Goal: Complete application form

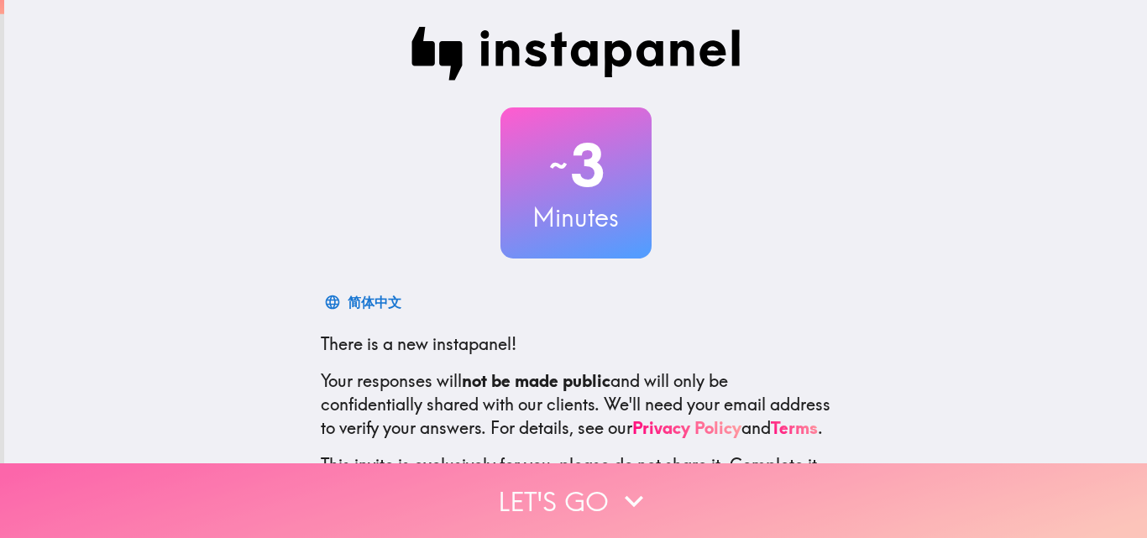
click at [478, 472] on button "Let's go" at bounding box center [573, 501] width 1147 height 75
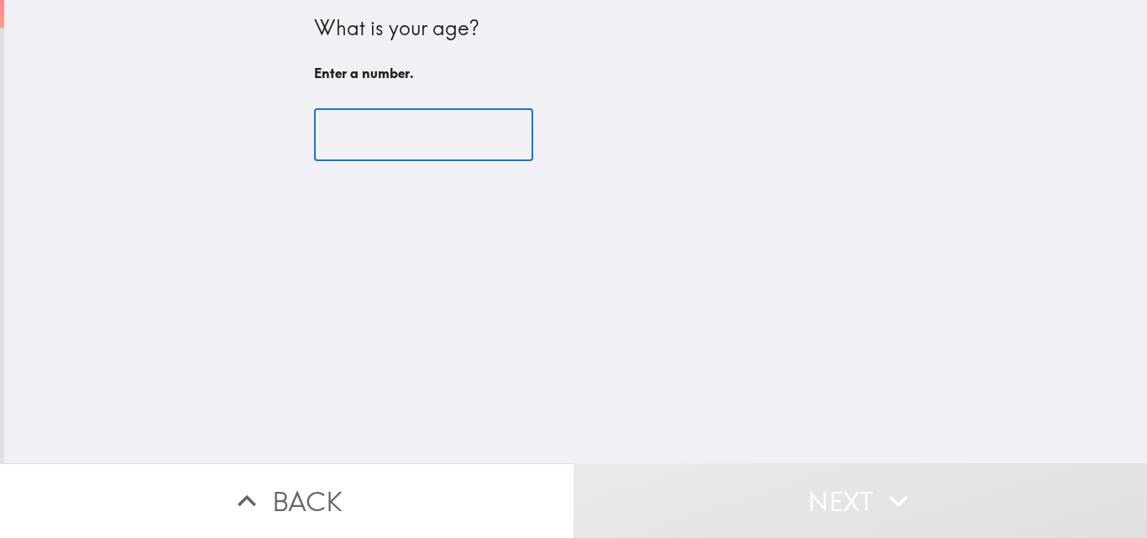
click at [376, 131] on input "number" at bounding box center [423, 135] width 219 height 52
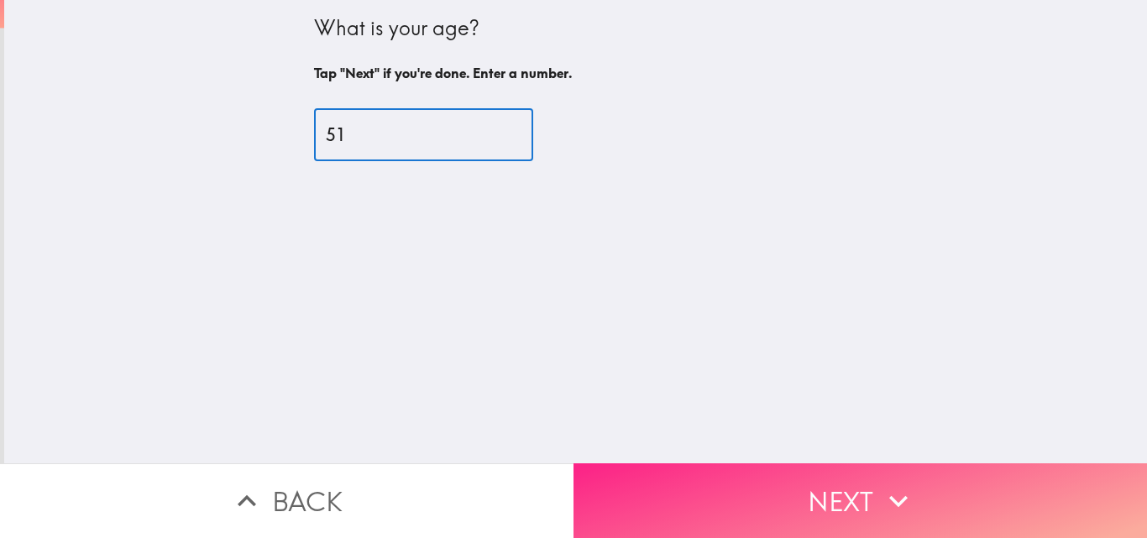
type input "51"
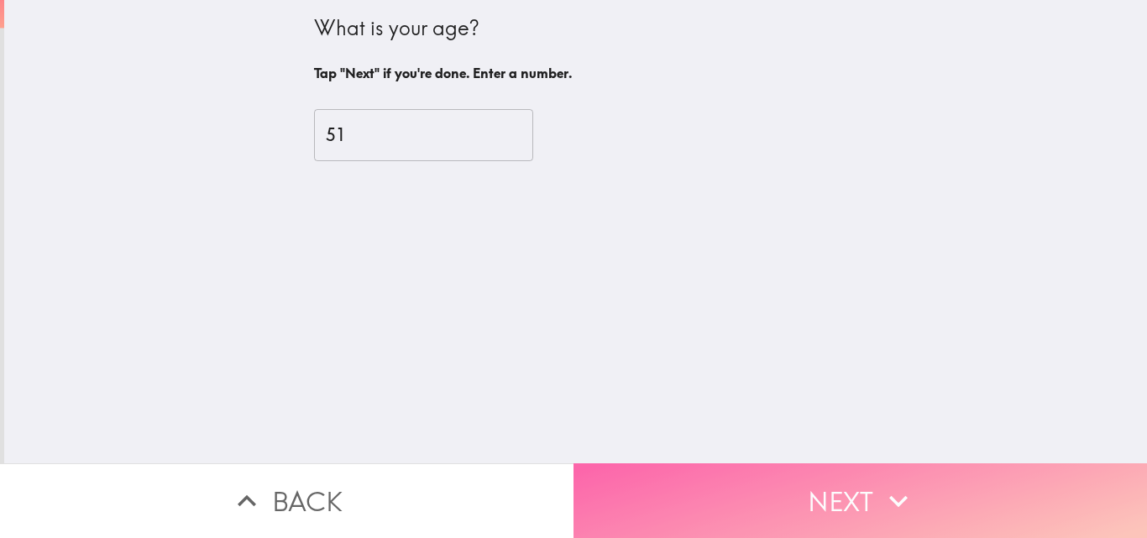
click at [811, 490] on button "Next" at bounding box center [861, 501] width 574 height 75
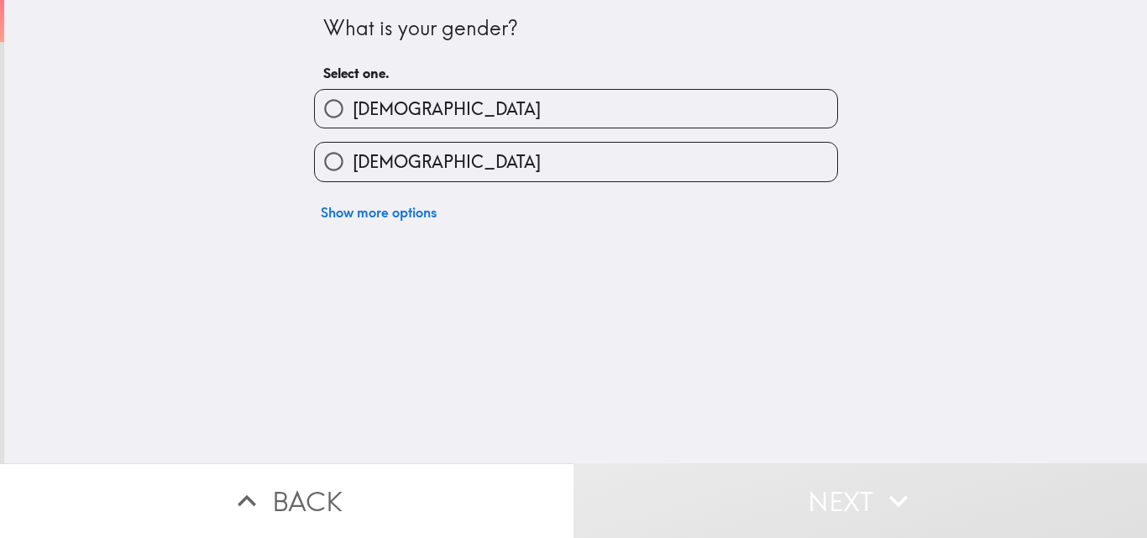
click at [355, 174] on span "[DEMOGRAPHIC_DATA]" at bounding box center [447, 162] width 188 height 24
click at [353, 174] on input "[DEMOGRAPHIC_DATA]" at bounding box center [334, 162] width 38 height 38
radio input "true"
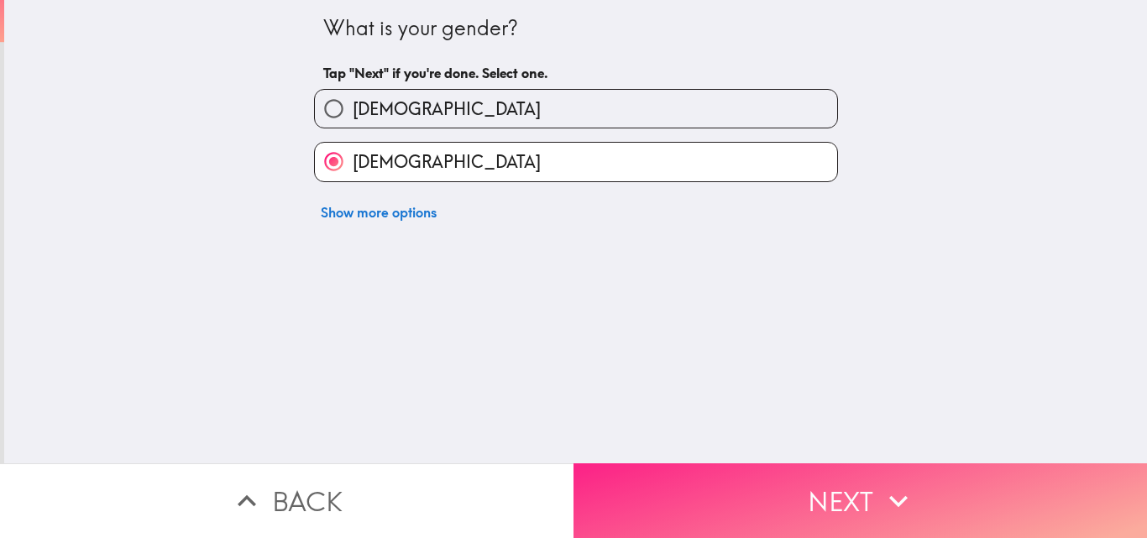
click at [839, 480] on button "Next" at bounding box center [861, 501] width 574 height 75
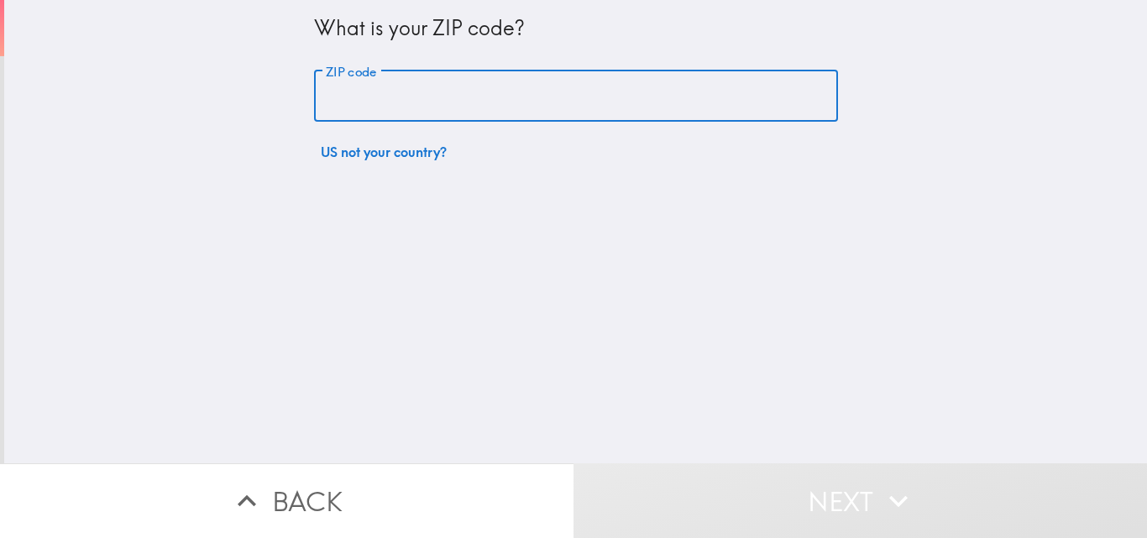
click at [344, 100] on input "ZIP code" at bounding box center [576, 97] width 524 height 52
click at [576, 110] on input "ZIP code" at bounding box center [576, 97] width 524 height 52
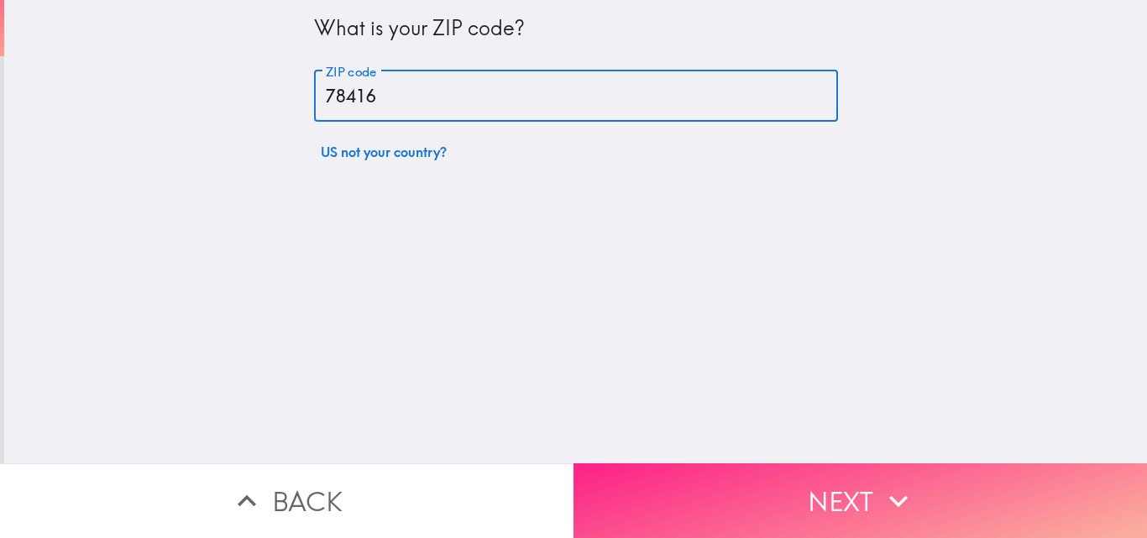
type input "78416"
click at [846, 480] on button "Next" at bounding box center [861, 501] width 574 height 75
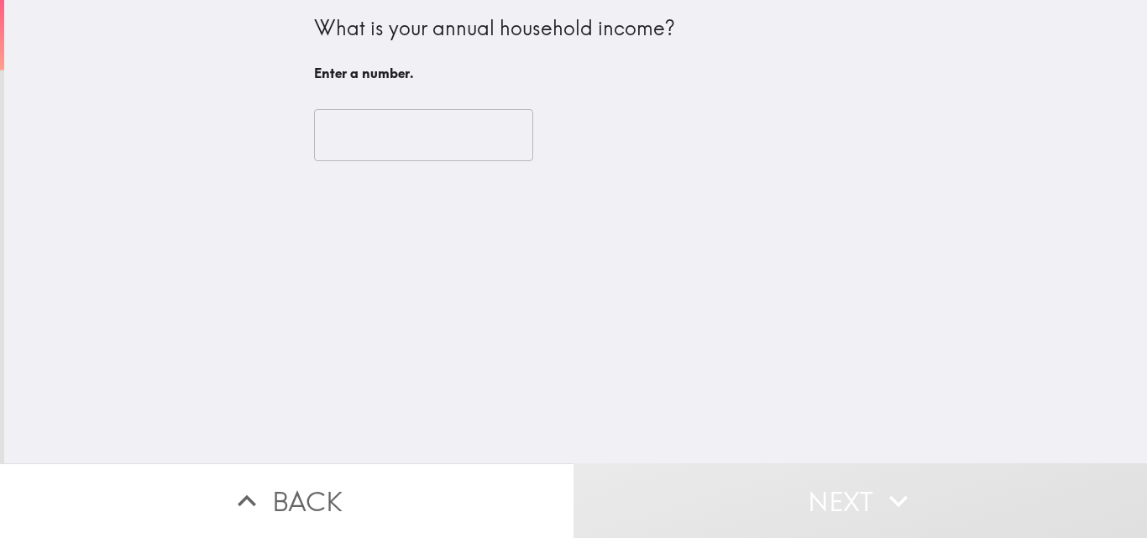
click at [333, 141] on input "number" at bounding box center [423, 135] width 219 height 52
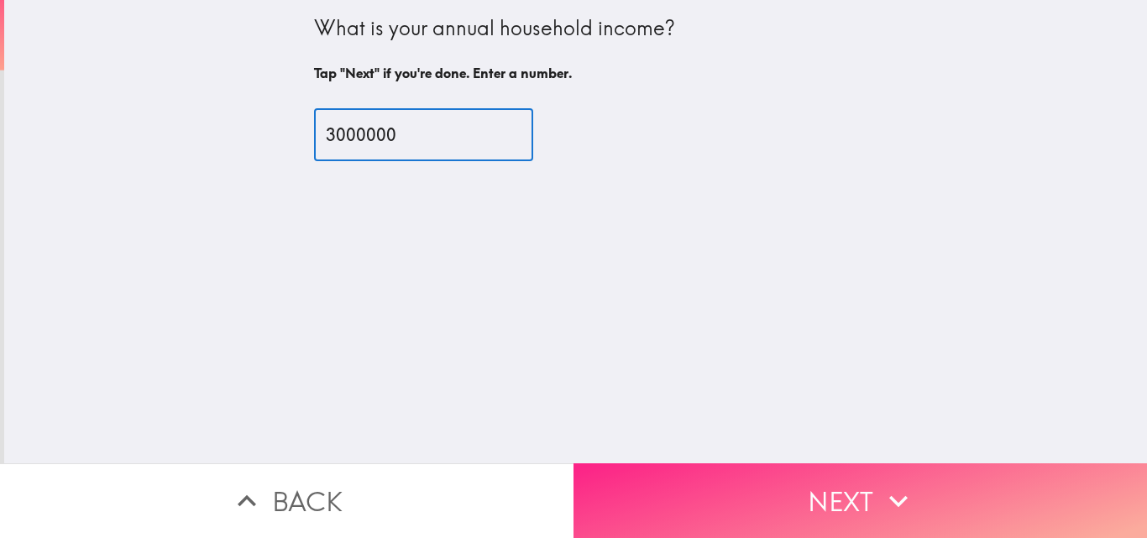
type input "3000000"
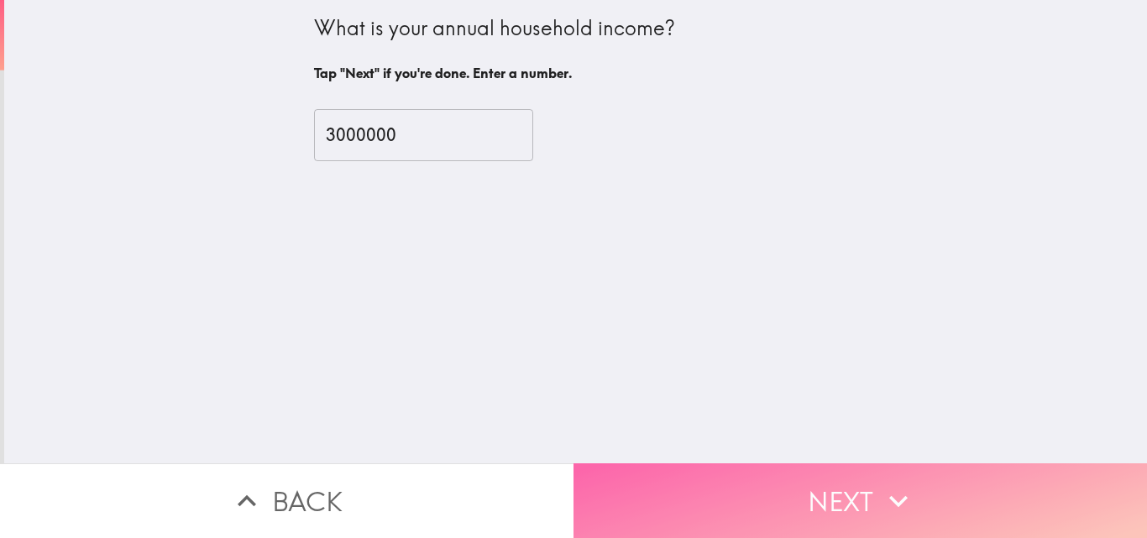
click at [872, 494] on button "Next" at bounding box center [861, 501] width 574 height 75
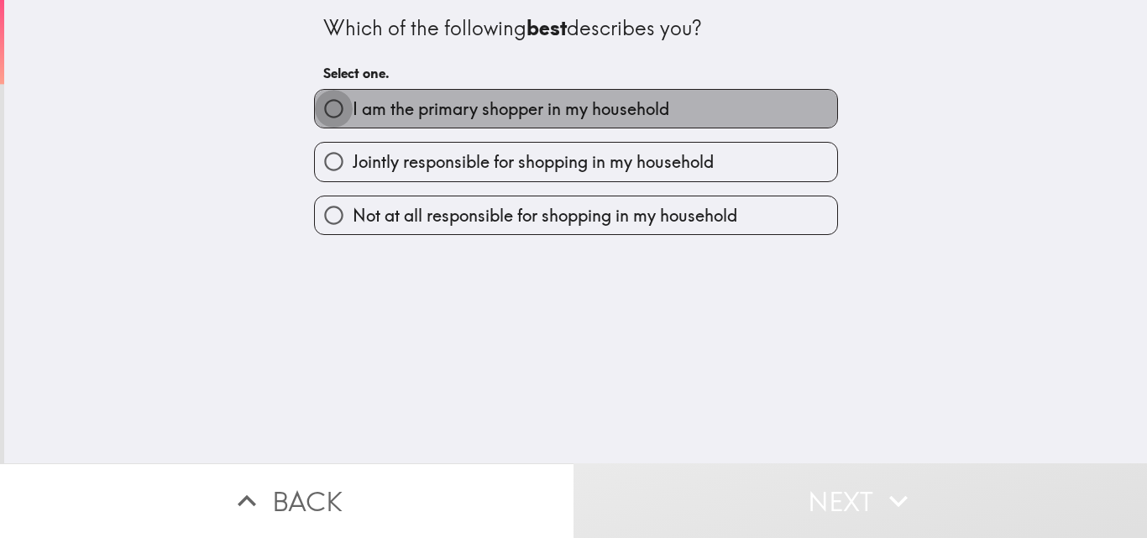
click at [316, 92] on input "I am the primary shopper in my household" at bounding box center [334, 109] width 38 height 38
radio input "true"
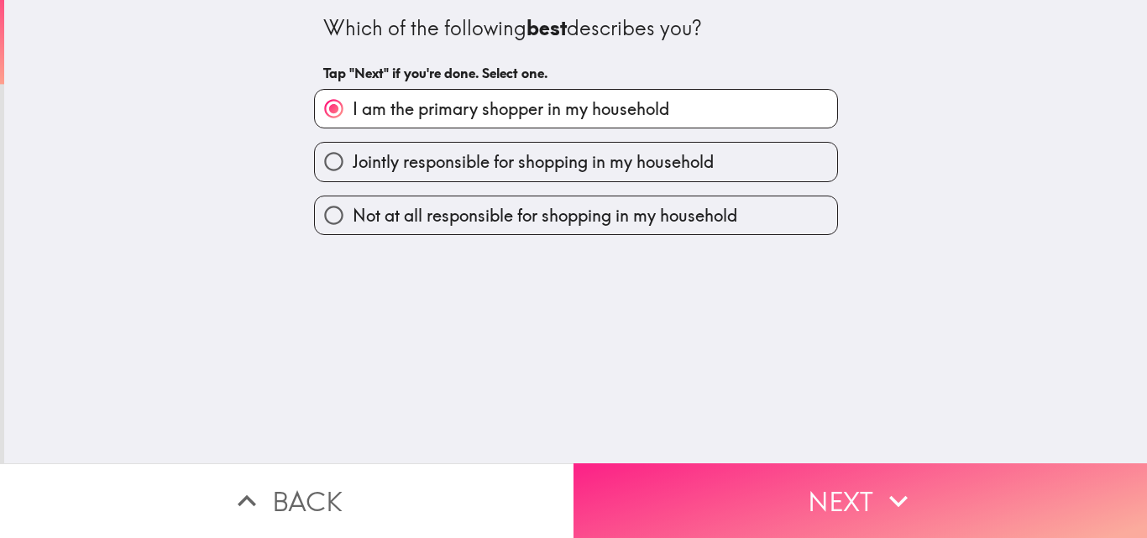
click at [755, 464] on button "Next" at bounding box center [861, 501] width 574 height 75
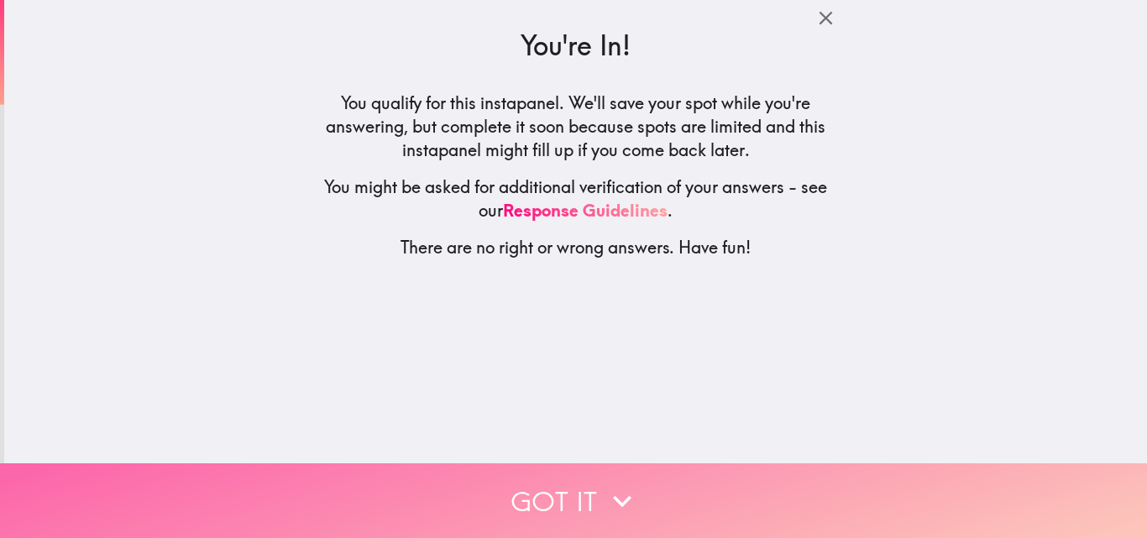
click at [702, 493] on button "Got it" at bounding box center [573, 501] width 1147 height 75
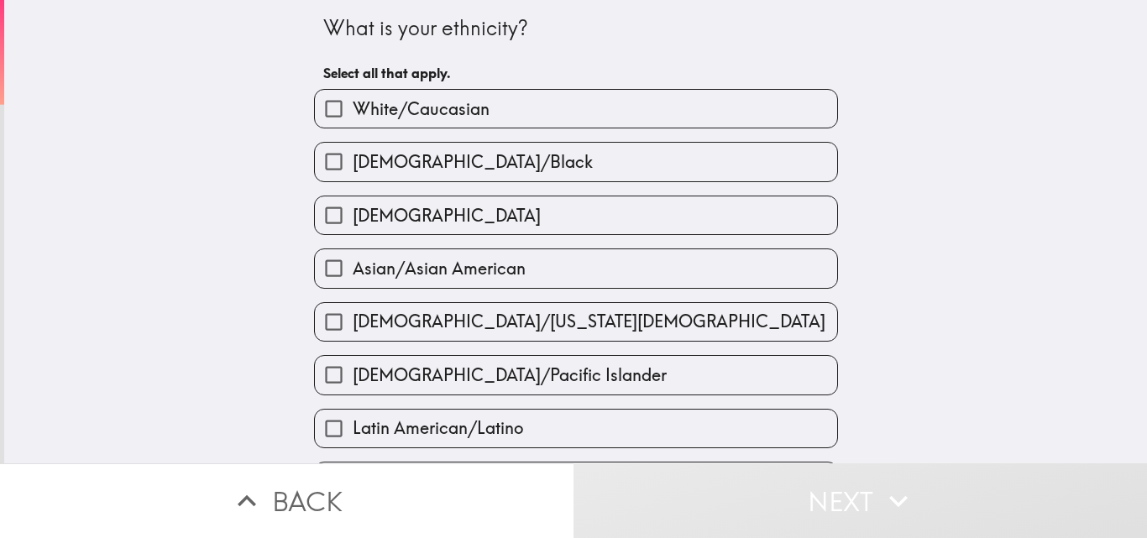
click at [421, 106] on span "White/Caucasian" at bounding box center [421, 109] width 137 height 24
click at [353, 106] on input "White/Caucasian" at bounding box center [334, 109] width 38 height 38
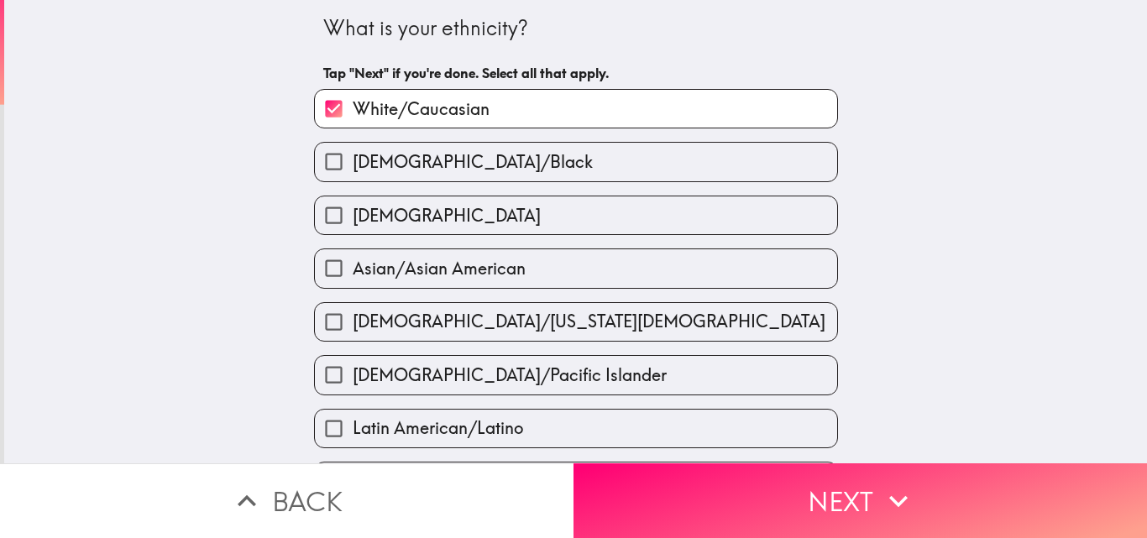
click at [421, 106] on span "White/Caucasian" at bounding box center [421, 109] width 137 height 24
click at [353, 106] on input "White/Caucasian" at bounding box center [334, 109] width 38 height 38
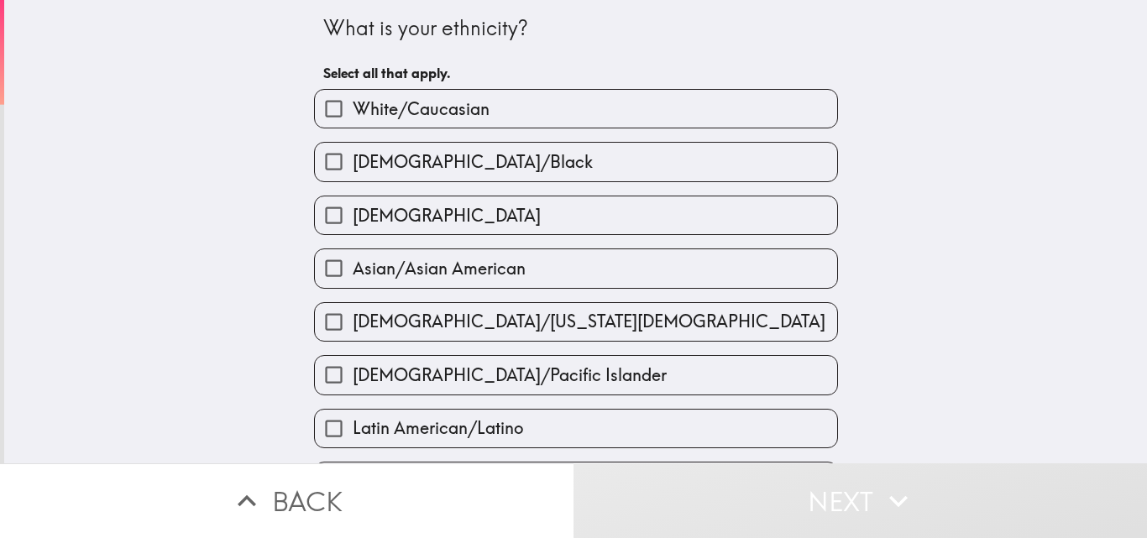
click at [412, 107] on span "White/Caucasian" at bounding box center [421, 109] width 137 height 24
click at [353, 107] on input "White/Caucasian" at bounding box center [334, 109] width 38 height 38
checkbox input "true"
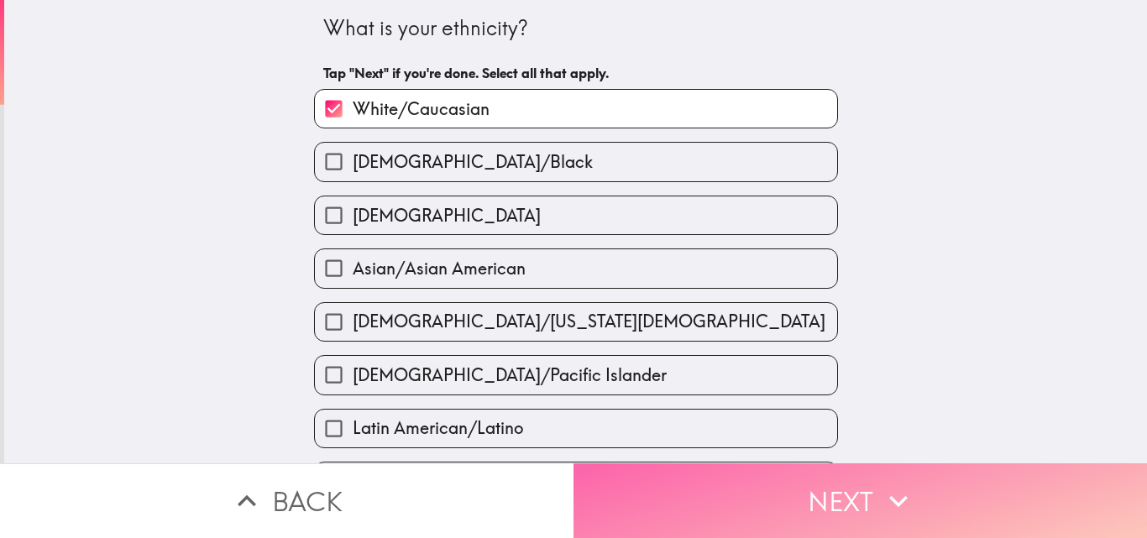
click at [739, 489] on button "Next" at bounding box center [861, 501] width 574 height 75
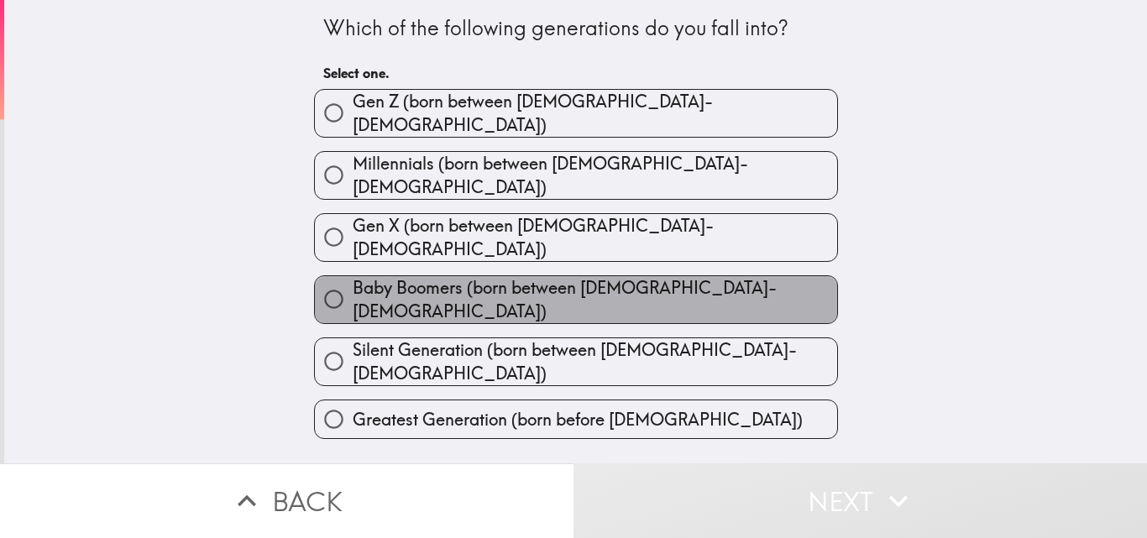
click at [353, 276] on span "Baby Boomers (born between [DEMOGRAPHIC_DATA]-[DEMOGRAPHIC_DATA])" at bounding box center [595, 299] width 485 height 47
click at [351, 281] on input "Baby Boomers (born between [DEMOGRAPHIC_DATA]-[DEMOGRAPHIC_DATA])" at bounding box center [334, 300] width 38 height 38
radio input "true"
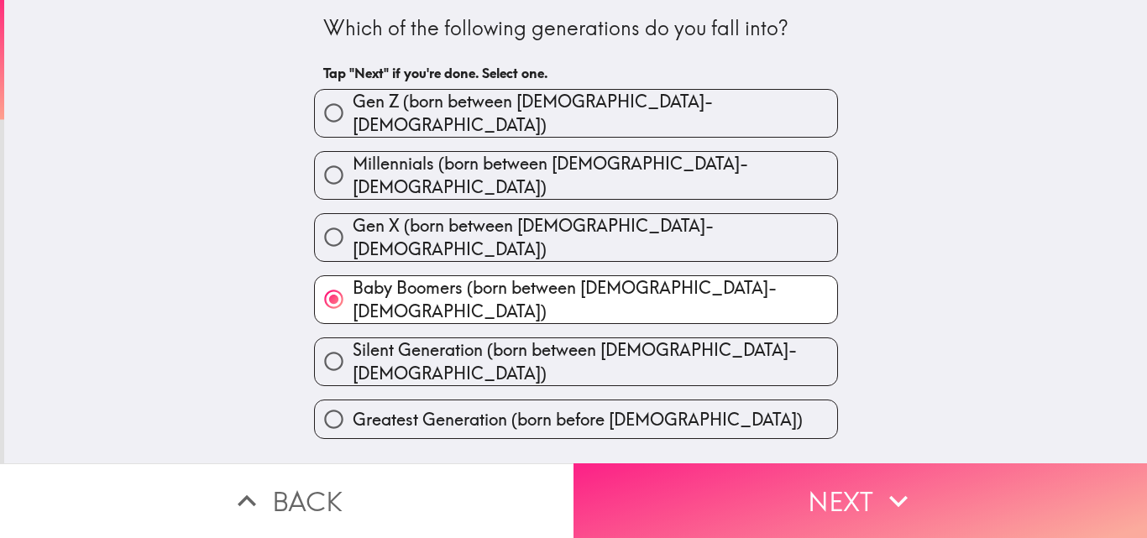
click at [627, 466] on button "Next" at bounding box center [861, 501] width 574 height 75
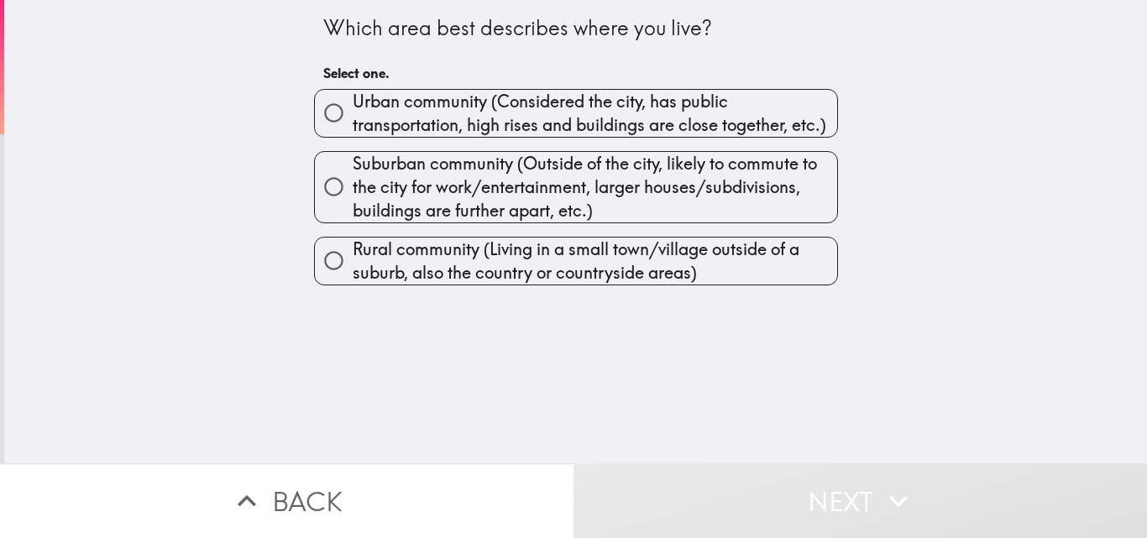
click at [392, 201] on span "Suburban community (Outside of the city, likely to commute to the city for work…" at bounding box center [595, 187] width 485 height 71
click at [353, 201] on input "Suburban community (Outside of the city, likely to commute to the city for work…" at bounding box center [334, 187] width 38 height 38
radio input "true"
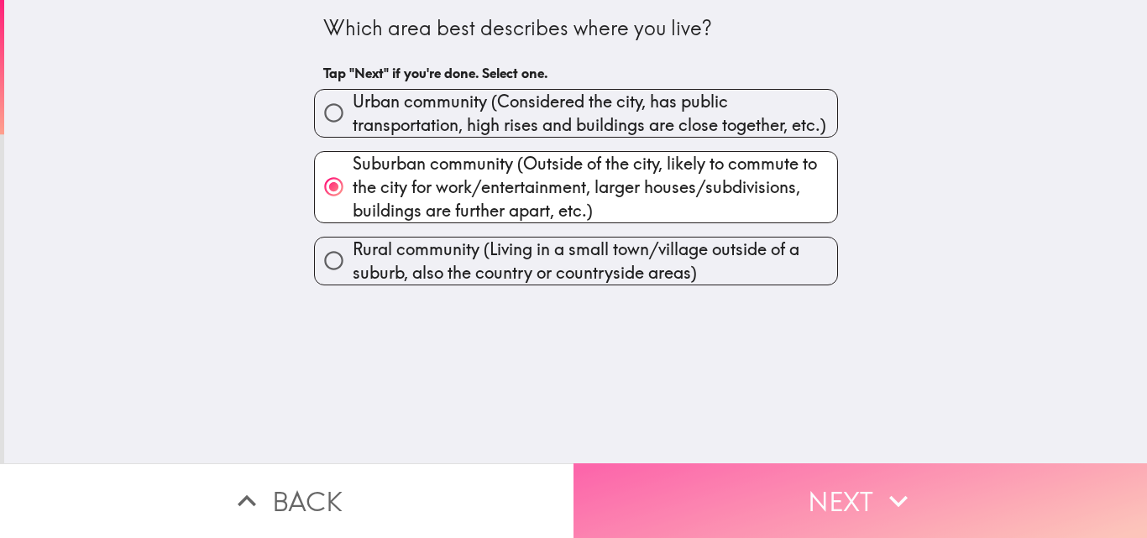
click at [688, 494] on button "Next" at bounding box center [861, 501] width 574 height 75
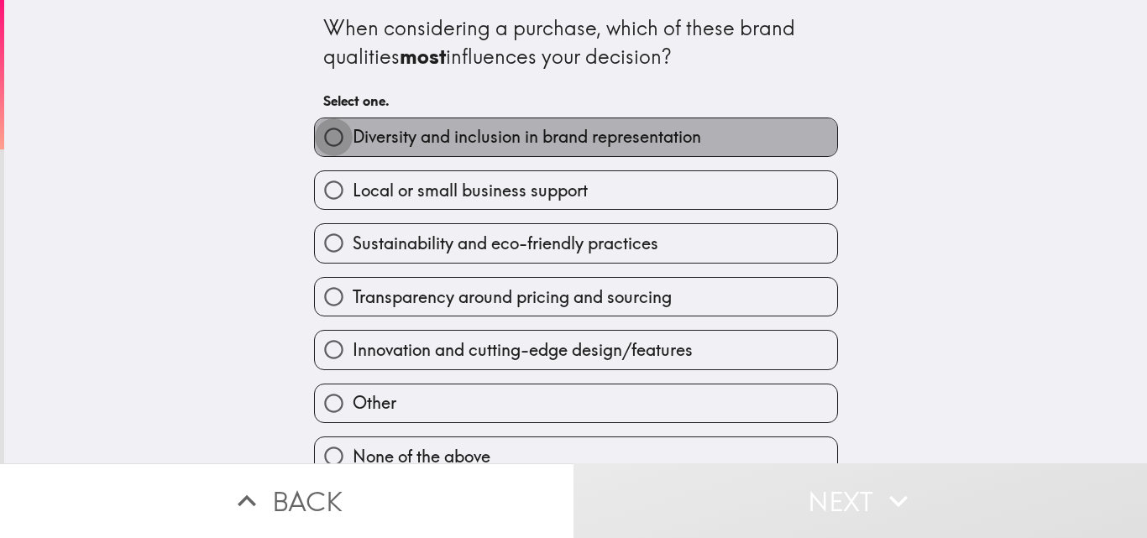
click at [331, 155] on input "Diversity and inclusion in brand representation" at bounding box center [334, 137] width 38 height 38
radio input "true"
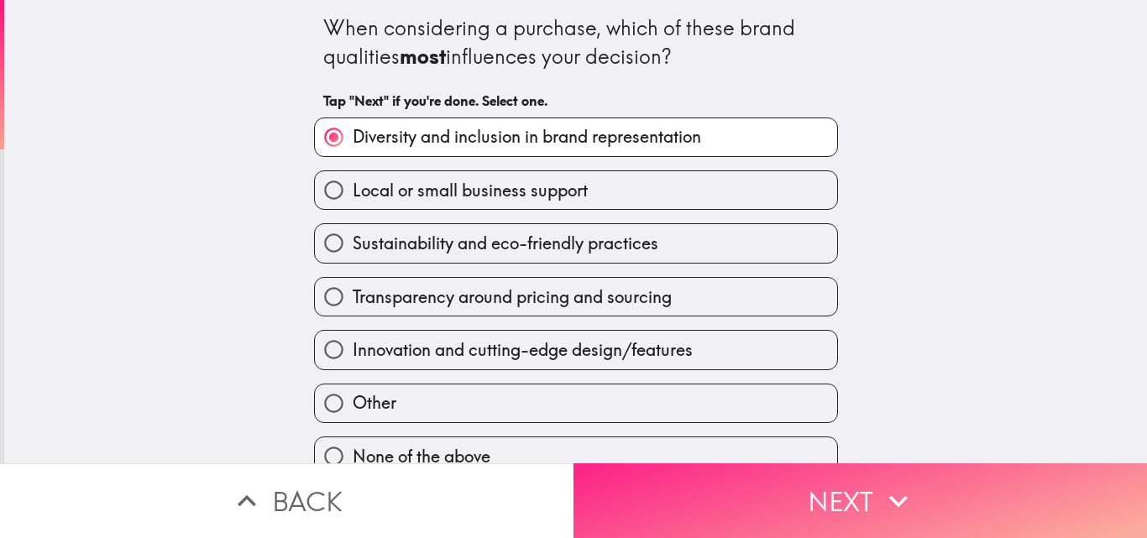
click at [637, 469] on button "Next" at bounding box center [861, 501] width 574 height 75
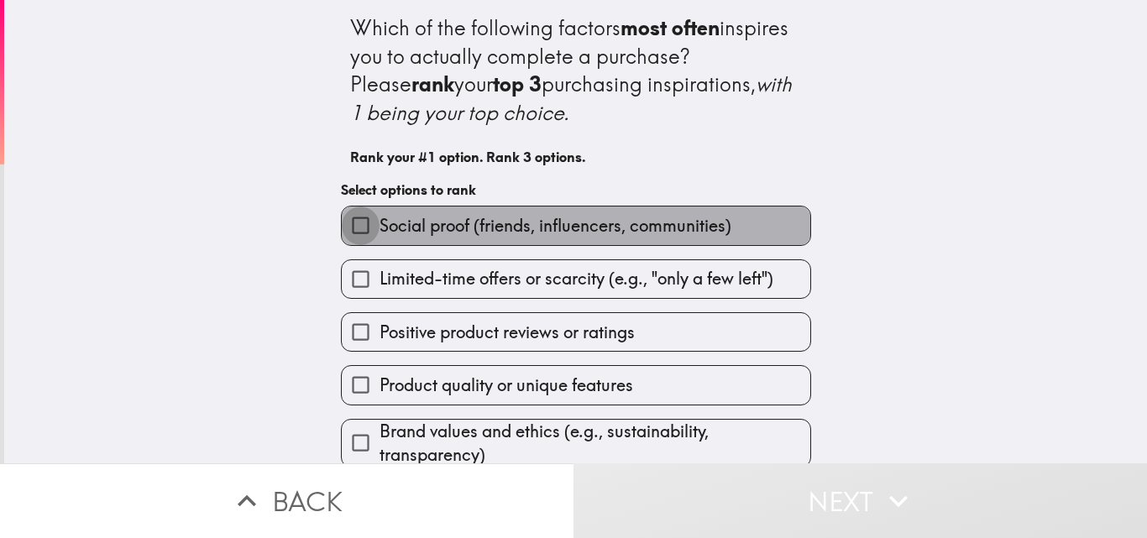
click at [349, 215] on input "Social proof (friends, influencers, communities)" at bounding box center [361, 226] width 38 height 38
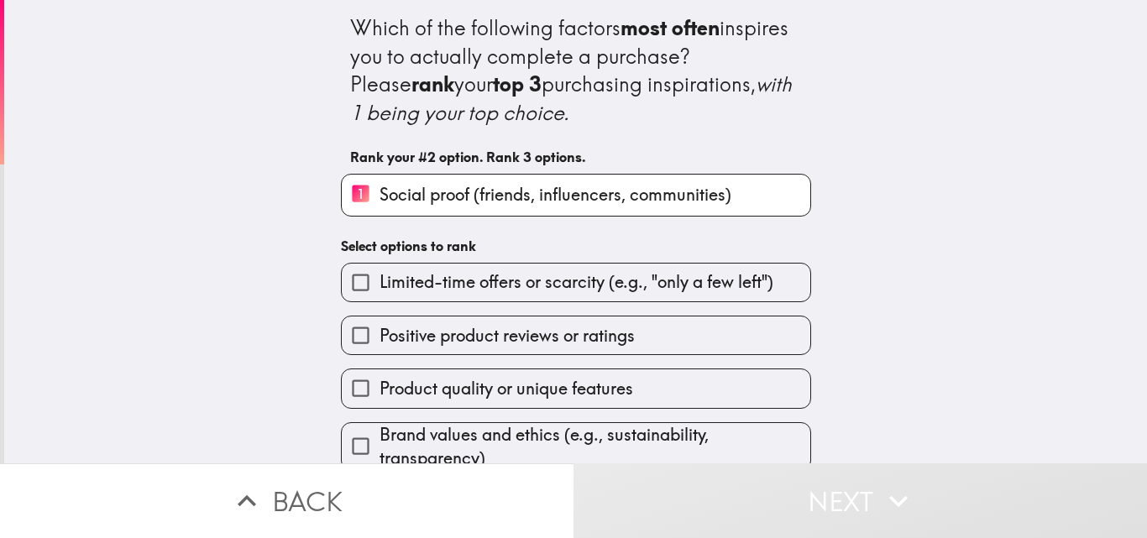
click at [649, 494] on button "Next" at bounding box center [861, 501] width 574 height 75
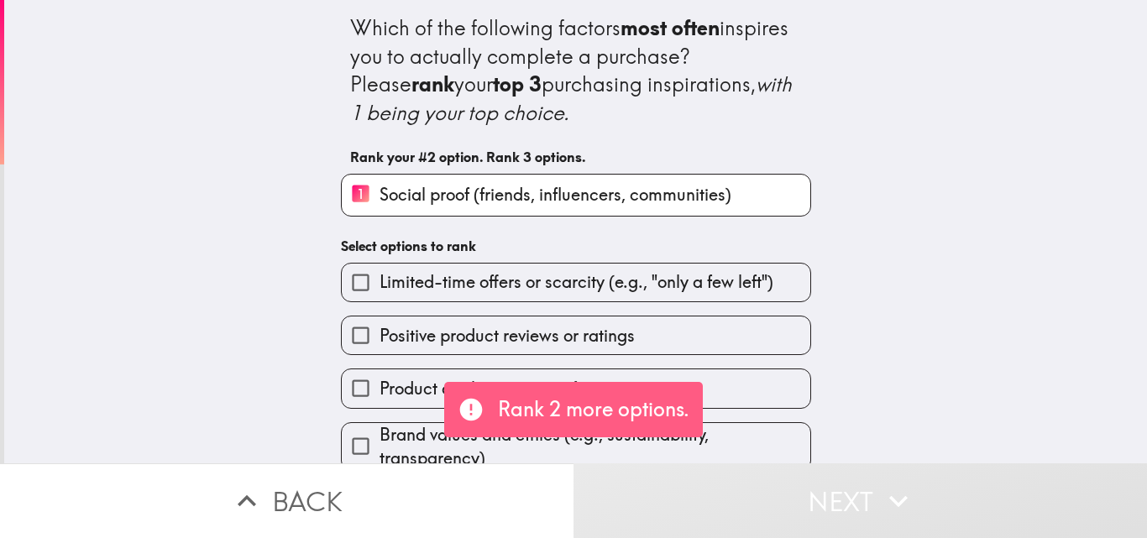
click at [345, 349] on input "Positive product reviews or ratings" at bounding box center [361, 336] width 38 height 38
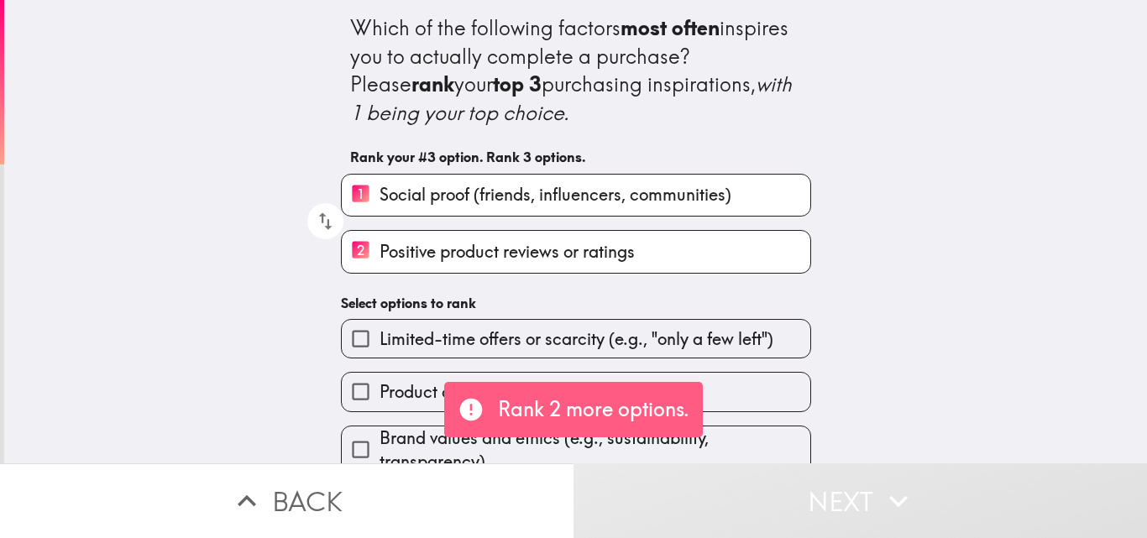
click at [342, 401] on input "Product quality or unique features" at bounding box center [361, 392] width 38 height 38
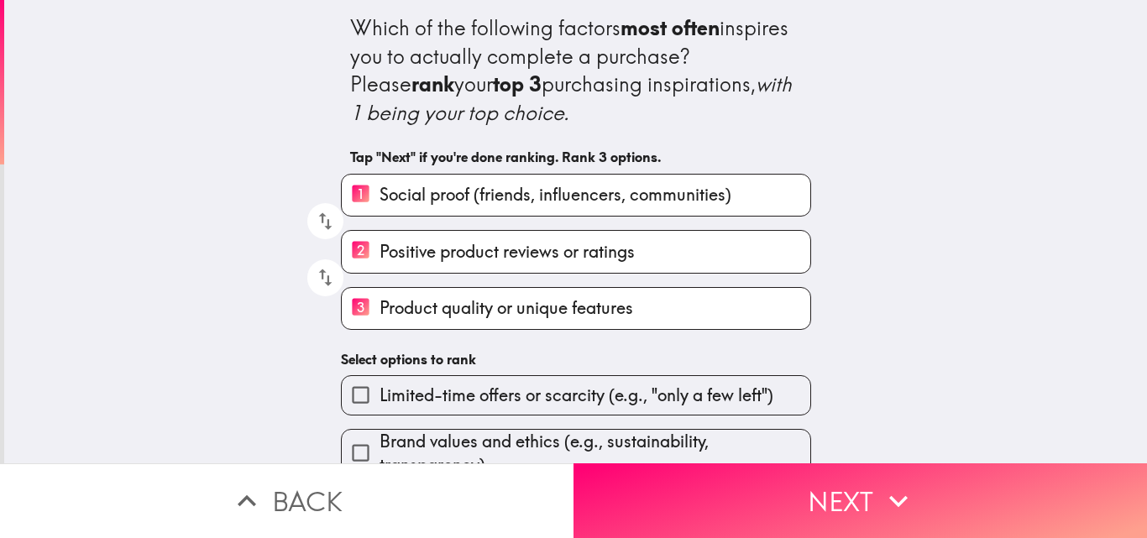
click at [358, 434] on input "Brand values and ethics (e.g., sustainability, transparency)" at bounding box center [361, 453] width 38 height 38
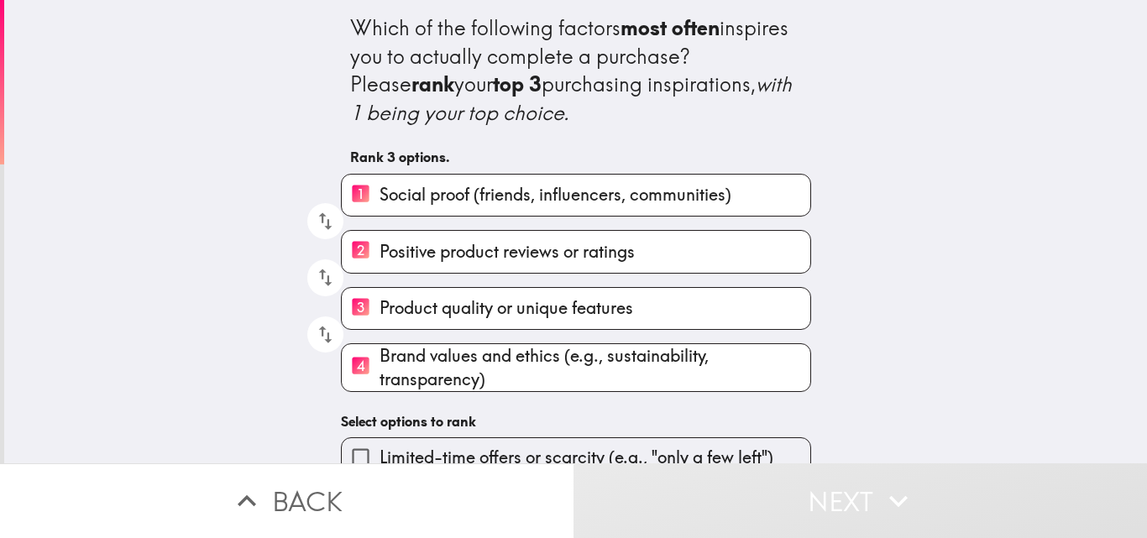
click at [347, 434] on div "Limited-time offers or scarcity (e.g., "only a few left")" at bounding box center [570, 450] width 484 height 53
click at [349, 439] on input "Limited-time offers or scarcity (e.g., "only a few left")" at bounding box center [361, 457] width 38 height 38
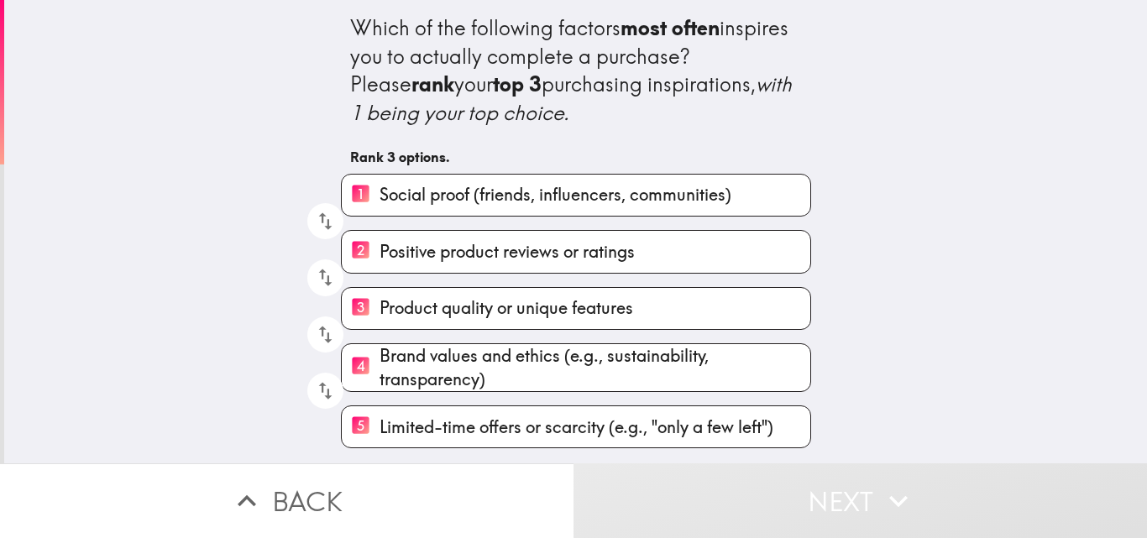
click at [661, 474] on button "Next" at bounding box center [861, 501] width 574 height 75
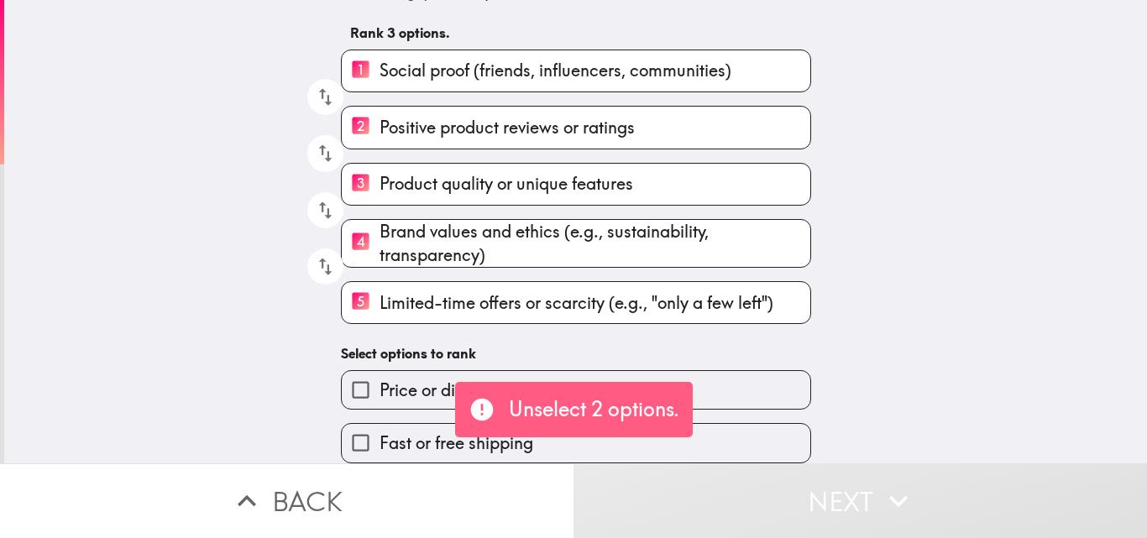
scroll to position [137, 0]
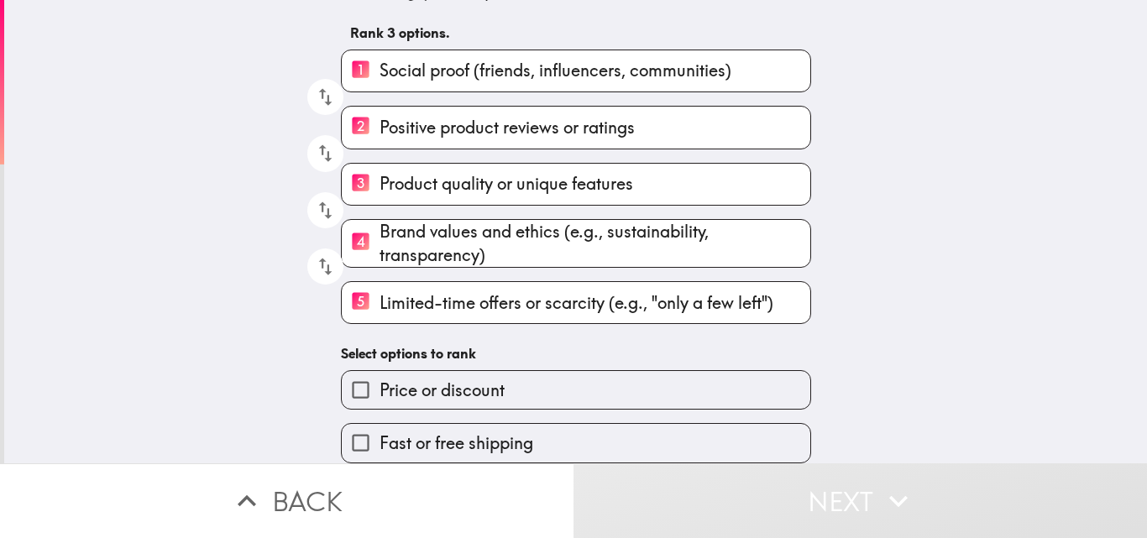
click at [458, 432] on span "Fast or free shipping" at bounding box center [457, 444] width 154 height 24
click at [380, 424] on input "Fast or free shipping" at bounding box center [361, 443] width 38 height 38
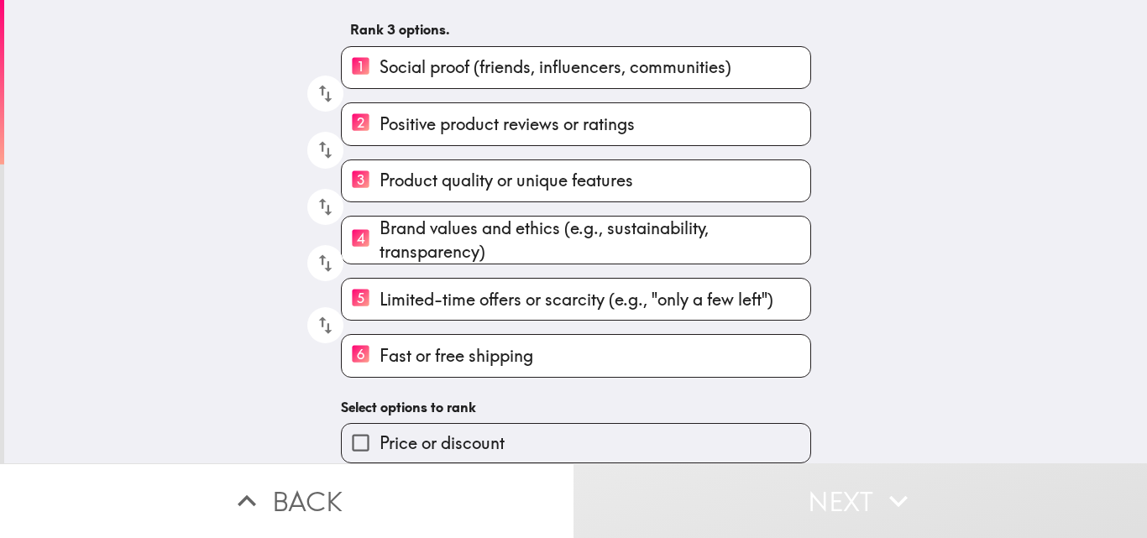
click at [447, 432] on span "Price or discount" at bounding box center [442, 444] width 125 height 24
click at [380, 428] on input "Price or discount" at bounding box center [361, 443] width 38 height 38
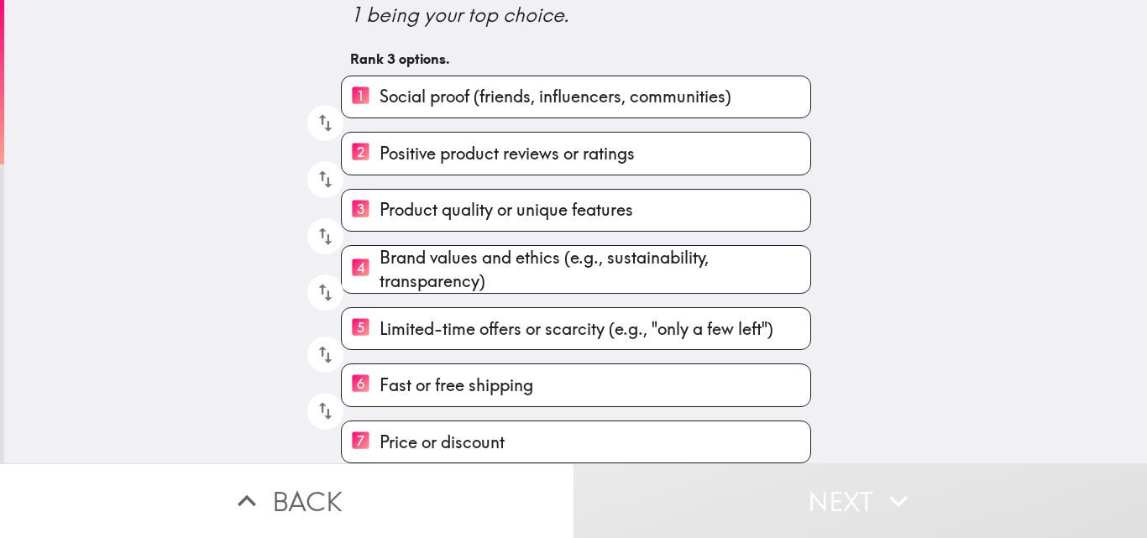
scroll to position [111, 0]
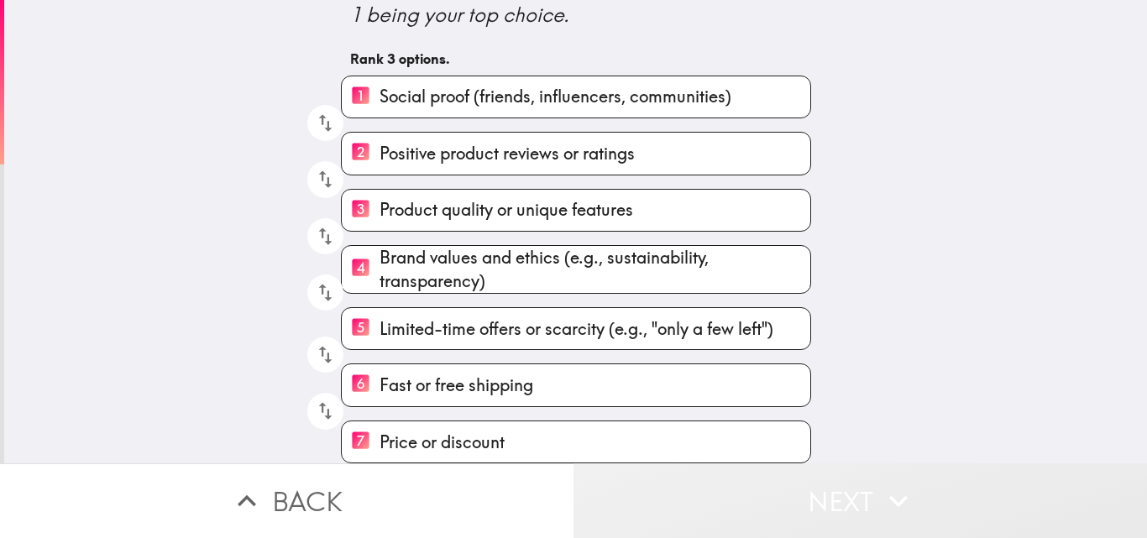
click at [725, 499] on button "Next" at bounding box center [861, 501] width 574 height 75
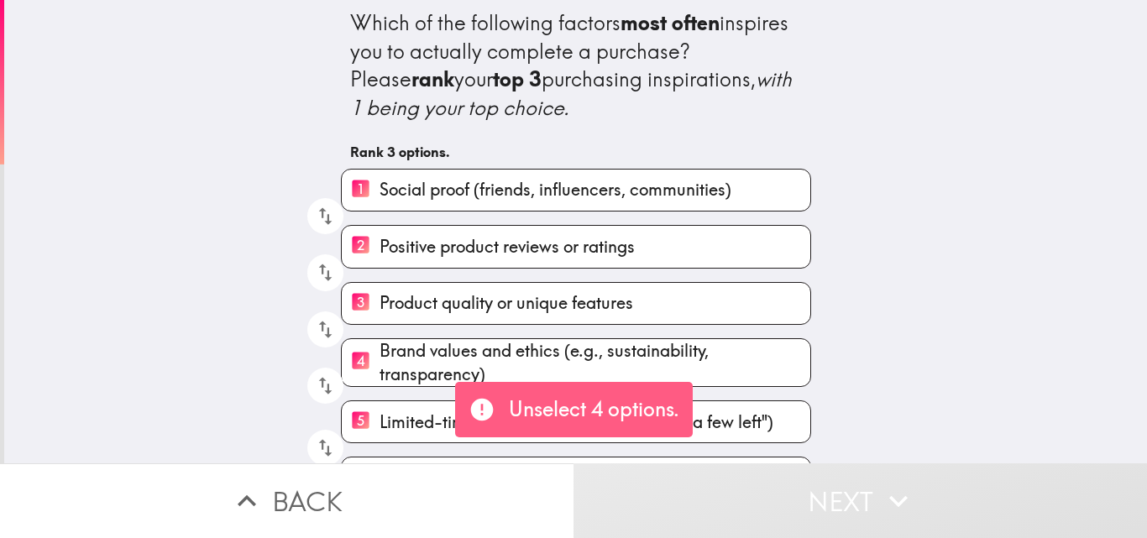
scroll to position [0, 0]
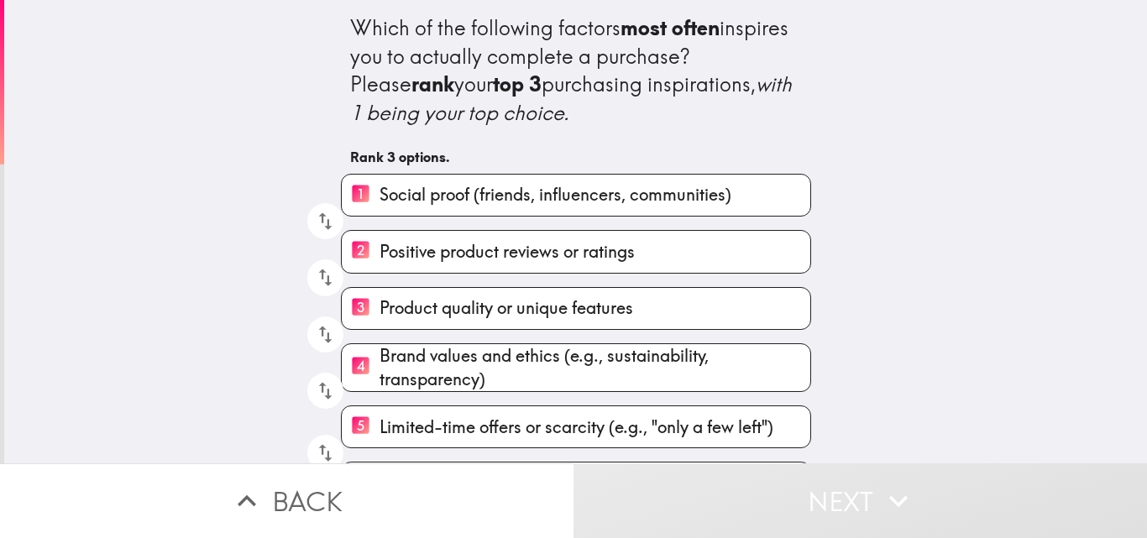
click at [453, 343] on div "4 Brand values and ethics (e.g., sustainability, transparency)" at bounding box center [570, 361] width 484 height 62
click at [462, 356] on span "Brand values and ethics (e.g., sustainability, transparency)" at bounding box center [595, 367] width 431 height 47
click at [380, 356] on input "4 Brand values and ethics (e.g., sustainability, transparency)" at bounding box center [361, 367] width 38 height 41
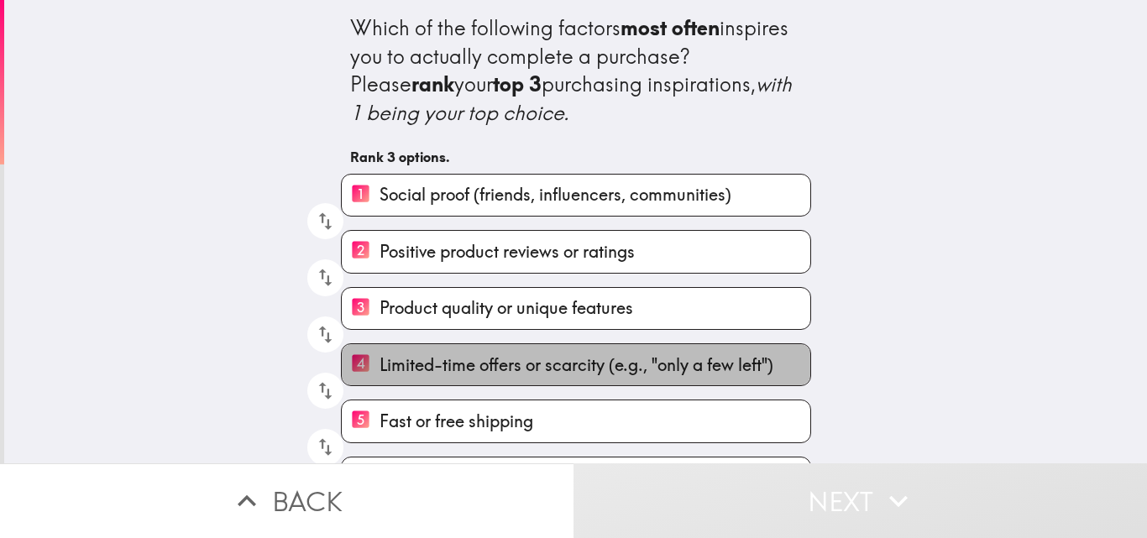
click at [462, 356] on span "Limited-time offers or scarcity (e.g., "only a few left")" at bounding box center [577, 366] width 394 height 24
click at [380, 356] on input "4 Limited-time offers or scarcity (e.g., "only a few left")" at bounding box center [361, 364] width 38 height 41
click at [432, 357] on span "Fast or free shipping" at bounding box center [457, 366] width 154 height 24
click at [380, 357] on input "4 Fast or free shipping" at bounding box center [361, 364] width 38 height 41
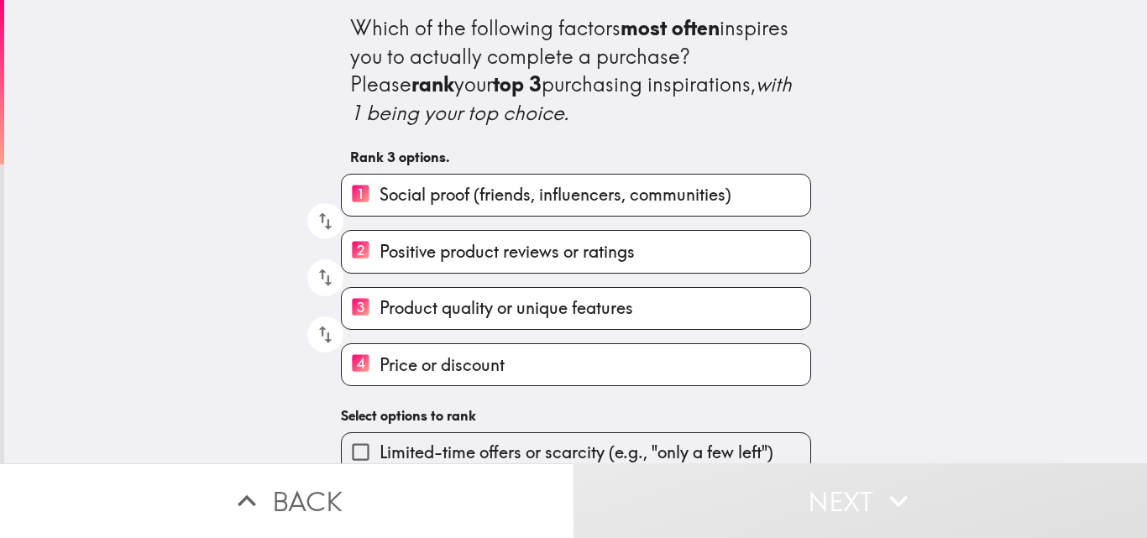
click at [432, 357] on span "Price or discount" at bounding box center [442, 366] width 125 height 24
click at [380, 357] on input "4 Price or discount" at bounding box center [361, 364] width 38 height 41
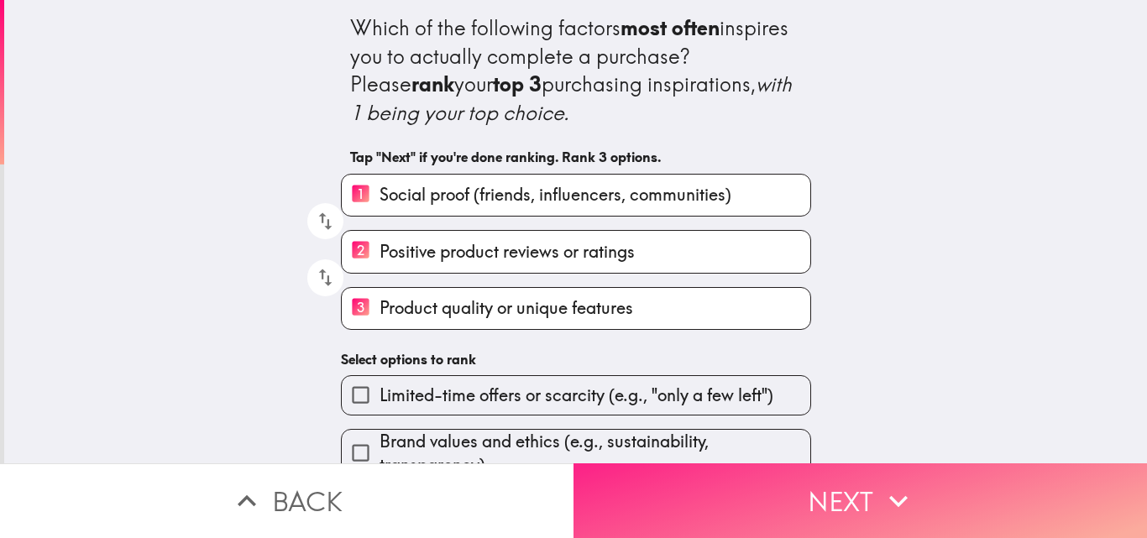
click at [615, 492] on button "Next" at bounding box center [861, 501] width 574 height 75
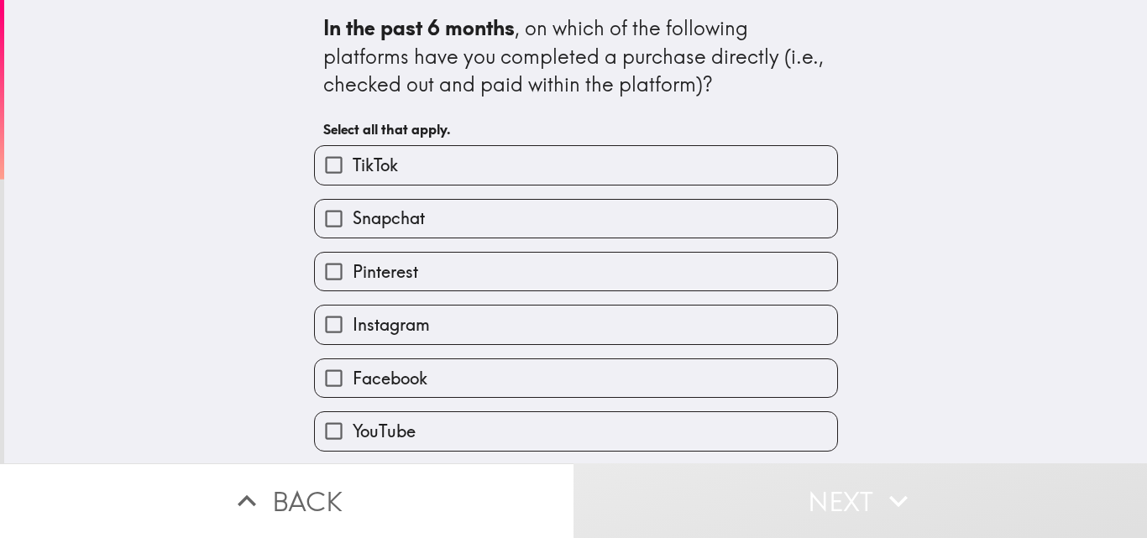
click at [315, 211] on input "Snapchat" at bounding box center [334, 219] width 38 height 38
checkbox input "true"
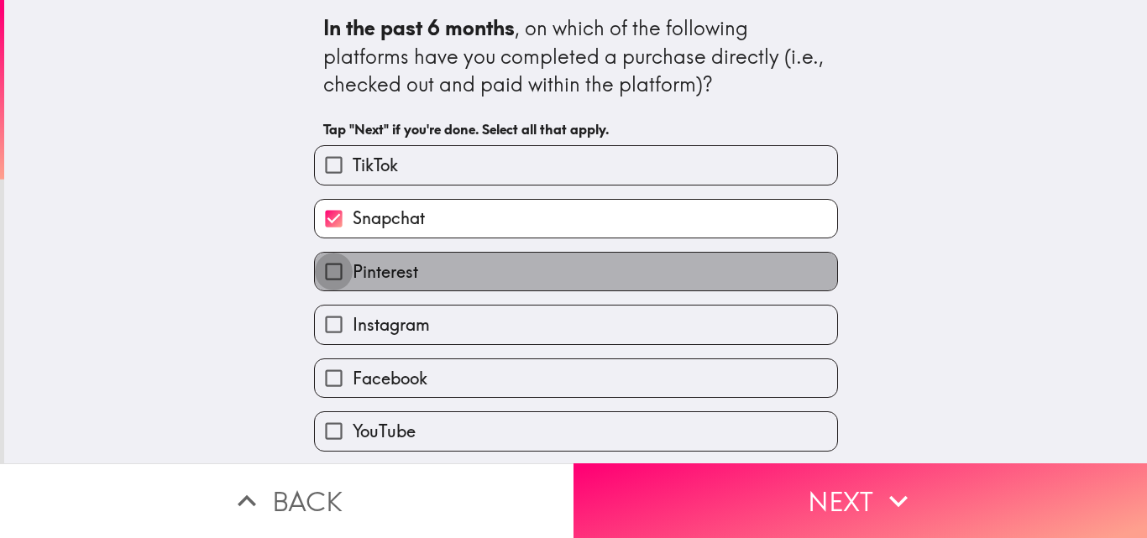
click at [331, 261] on input "Pinterest" at bounding box center [334, 272] width 38 height 38
checkbox input "true"
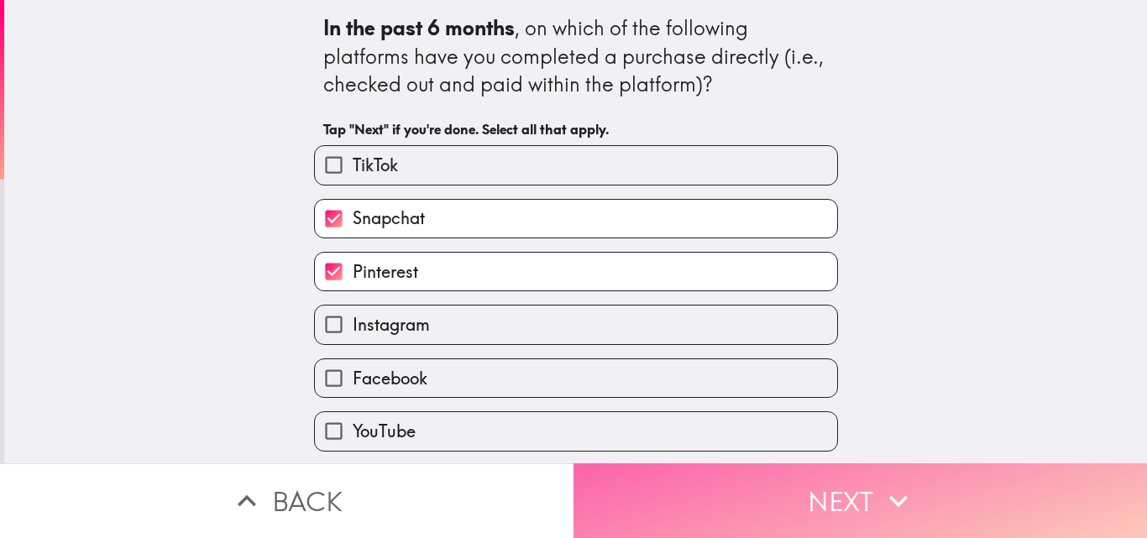
click at [627, 484] on button "Next" at bounding box center [861, 501] width 574 height 75
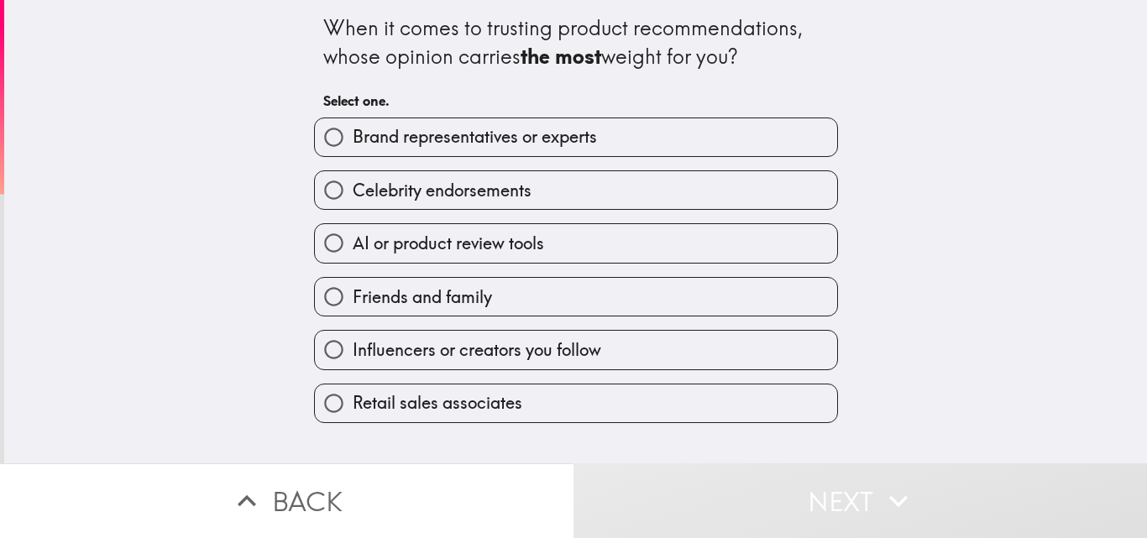
click at [385, 155] on label "Brand representatives or experts" at bounding box center [576, 137] width 522 height 38
click at [353, 155] on input "Brand representatives or experts" at bounding box center [334, 137] width 38 height 38
radio input "true"
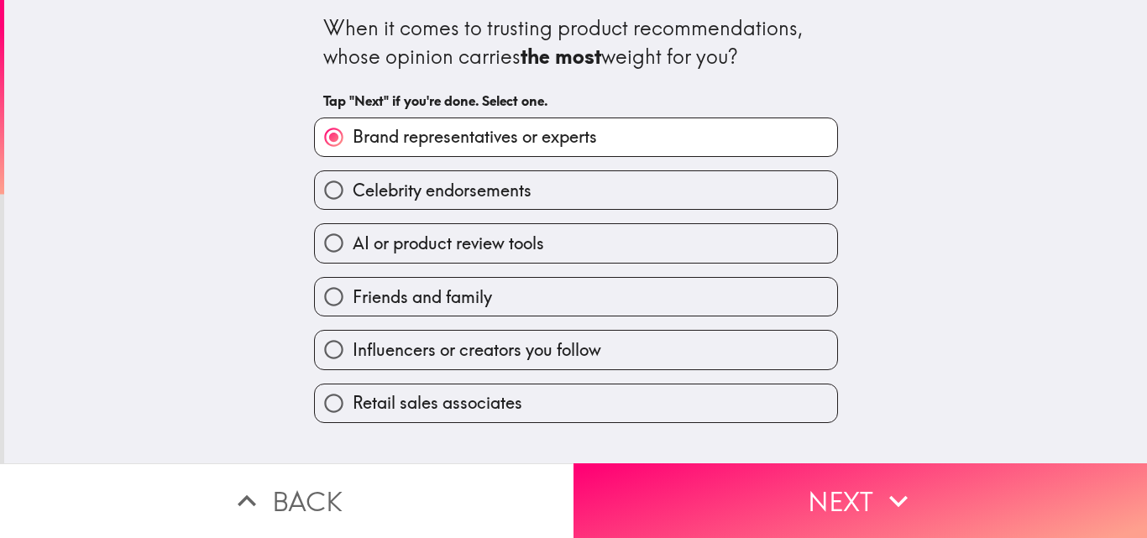
click at [385, 155] on label "Brand representatives or experts" at bounding box center [576, 137] width 522 height 38
click at [353, 155] on input "Brand representatives or experts" at bounding box center [334, 137] width 38 height 38
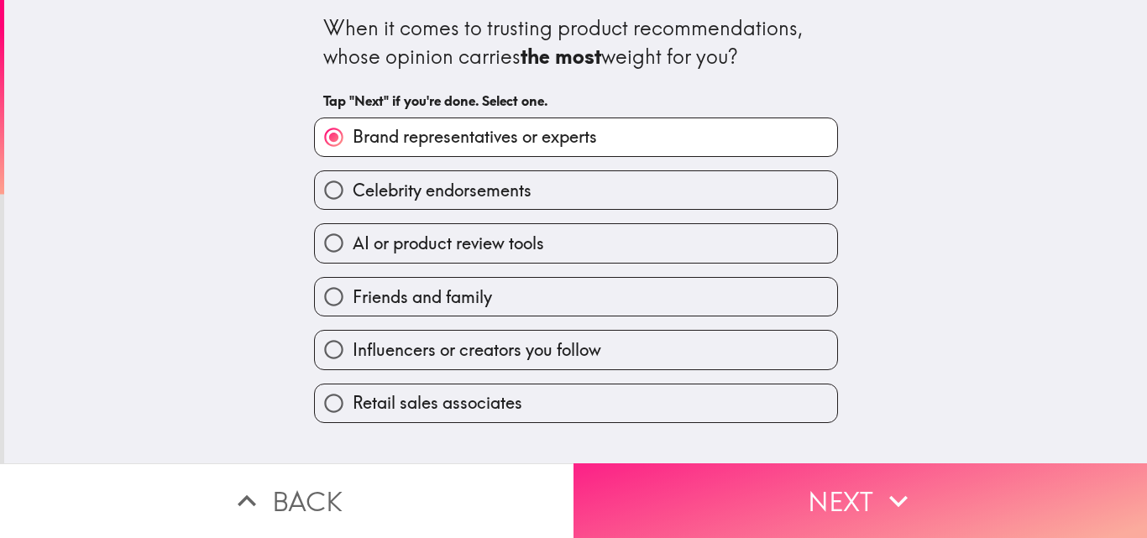
click at [660, 481] on button "Next" at bounding box center [861, 501] width 574 height 75
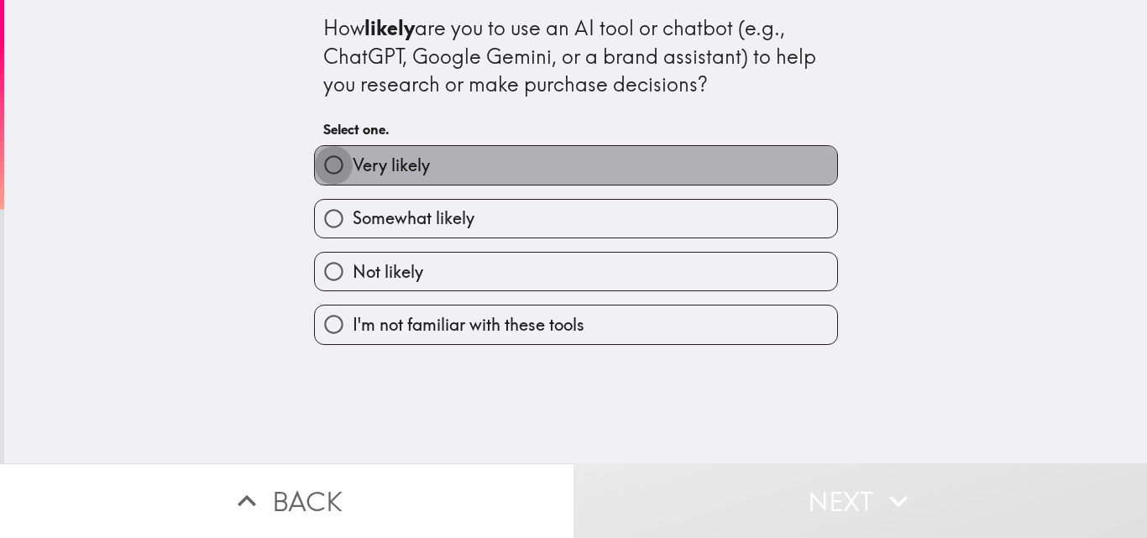
click at [320, 178] on input "Very likely" at bounding box center [334, 165] width 38 height 38
radio input "true"
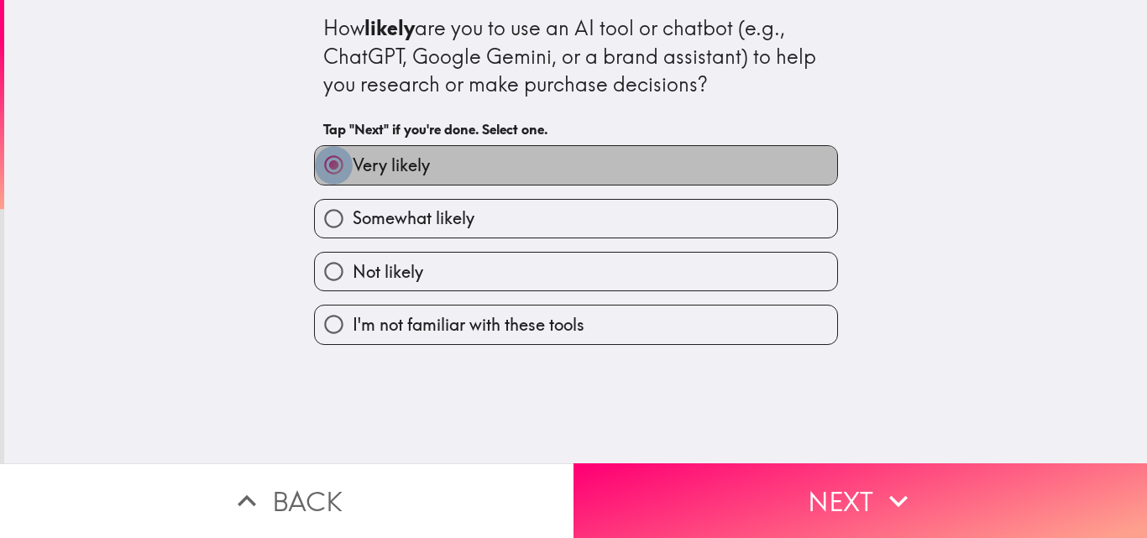
click at [320, 178] on input "Very likely" at bounding box center [334, 165] width 38 height 38
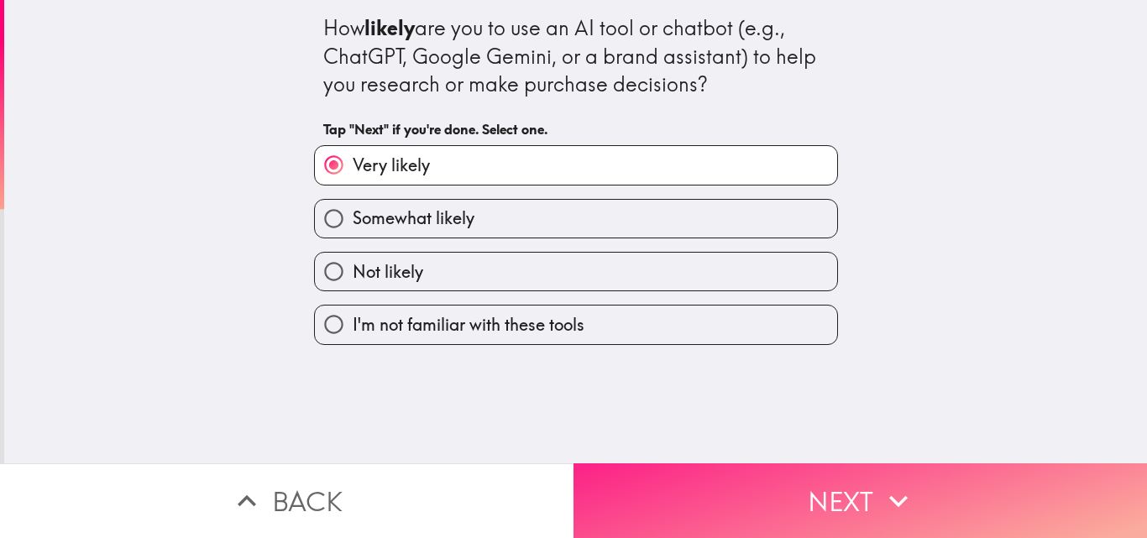
click at [632, 498] on button "Next" at bounding box center [861, 501] width 574 height 75
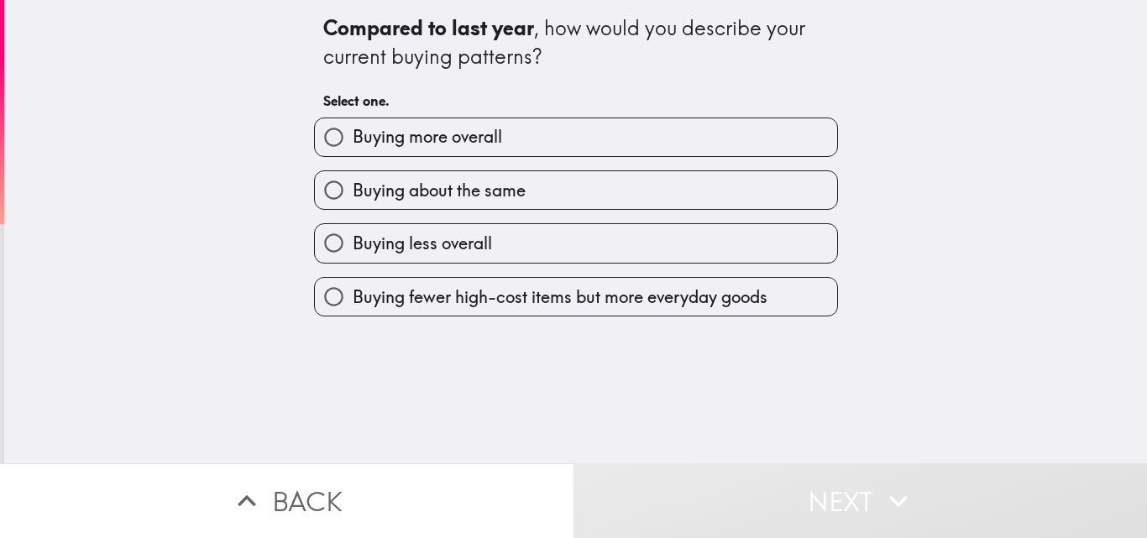
click at [315, 138] on input "Buying more overall" at bounding box center [334, 137] width 38 height 38
radio input "true"
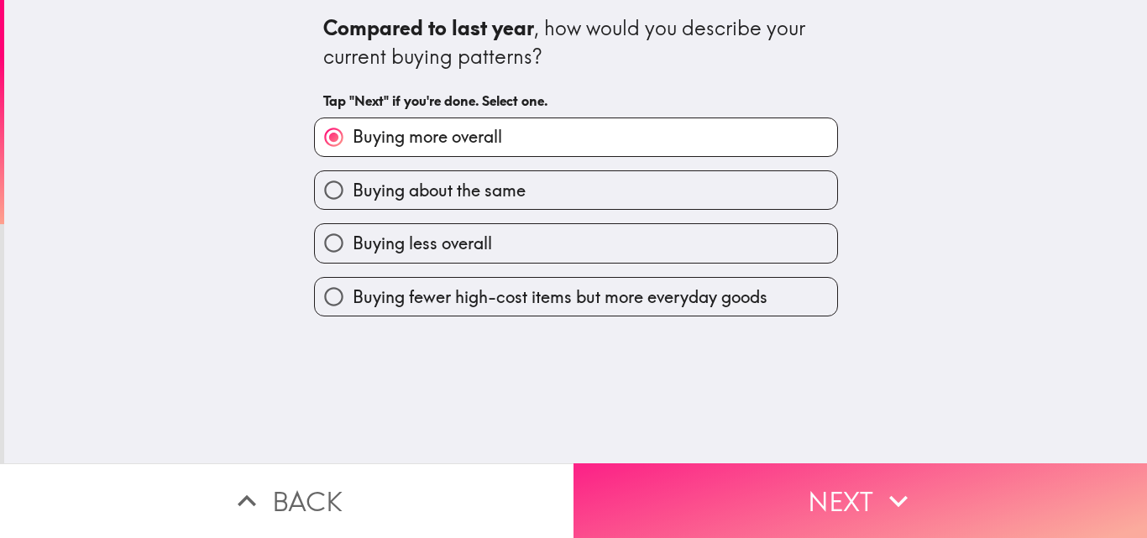
click at [646, 475] on button "Next" at bounding box center [861, 501] width 574 height 75
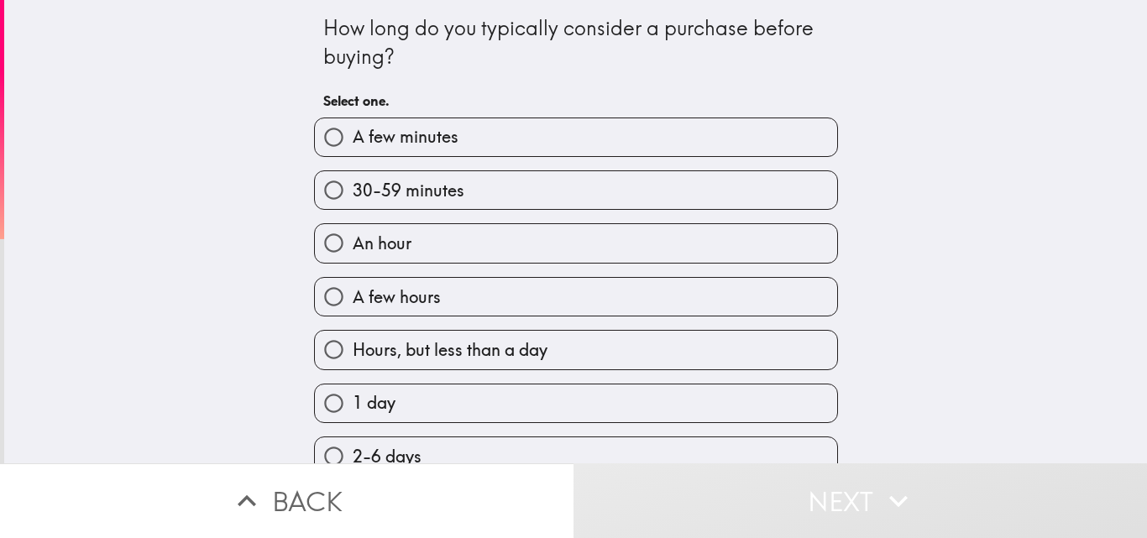
click at [403, 198] on span "30-59 minutes" at bounding box center [409, 191] width 112 height 24
click at [353, 198] on input "30-59 minutes" at bounding box center [334, 190] width 38 height 38
radio input "true"
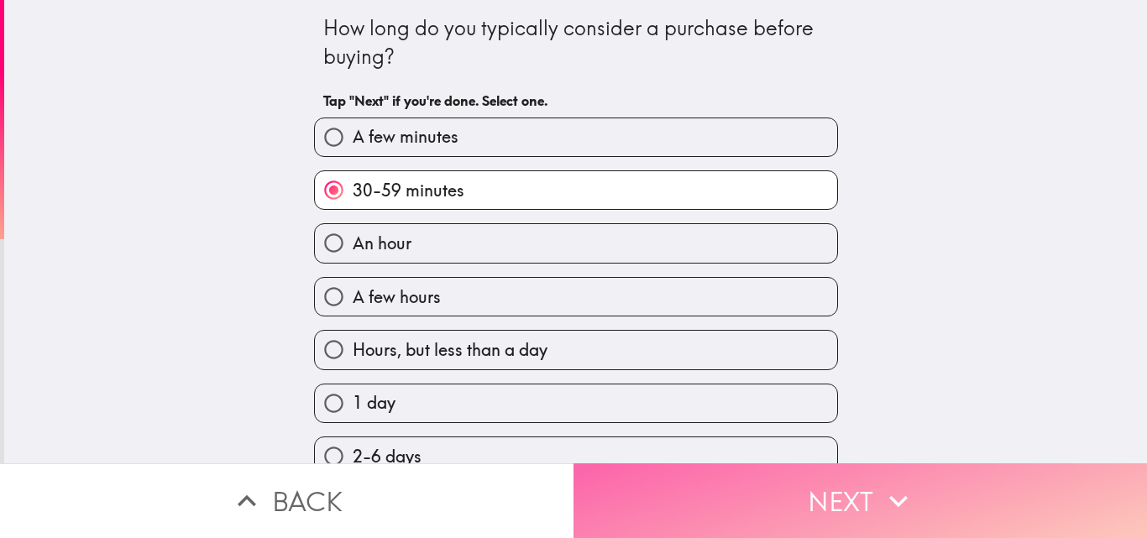
click at [716, 464] on button "Next" at bounding box center [861, 501] width 574 height 75
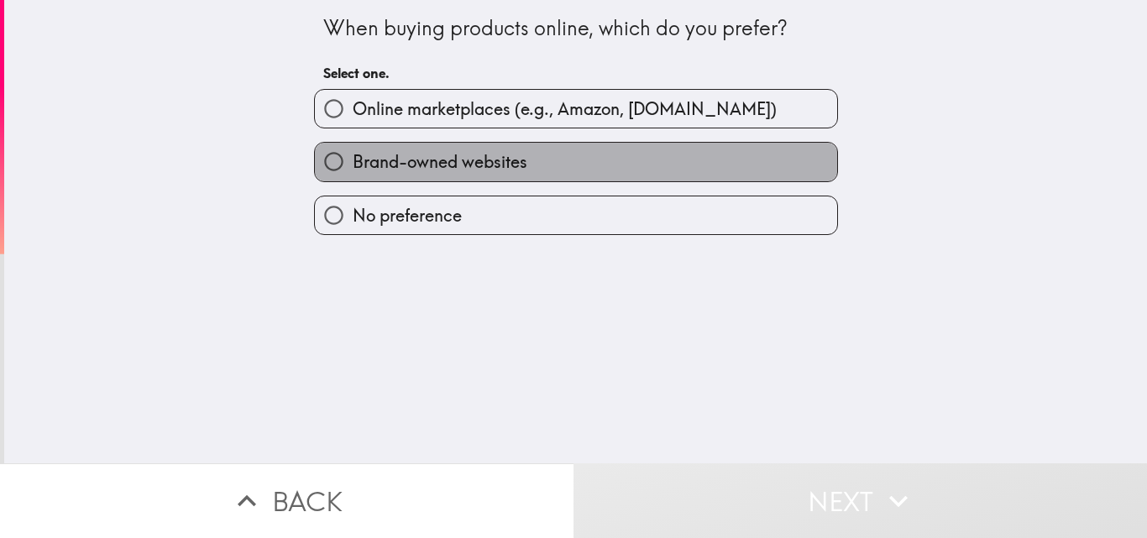
click at [446, 155] on span "Brand-owned websites" at bounding box center [440, 162] width 175 height 24
click at [353, 155] on input "Brand-owned websites" at bounding box center [334, 162] width 38 height 38
radio input "true"
click at [446, 155] on span "Brand-owned websites" at bounding box center [440, 162] width 175 height 24
click at [353, 155] on input "Brand-owned websites" at bounding box center [334, 162] width 38 height 38
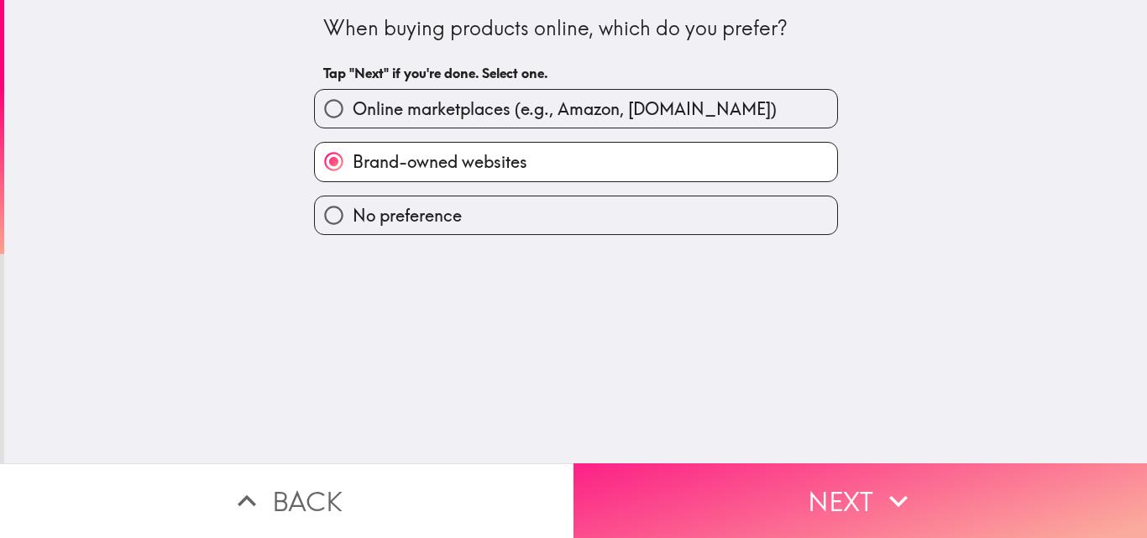
click at [779, 517] on button "Next" at bounding box center [861, 501] width 574 height 75
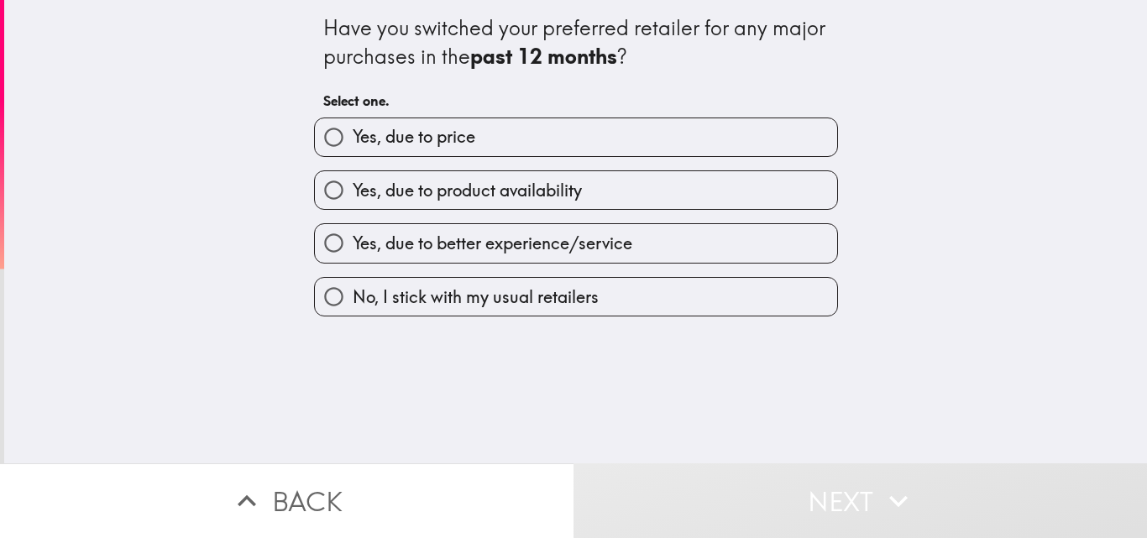
click at [315, 139] on input "Yes, due to price" at bounding box center [334, 137] width 38 height 38
radio input "true"
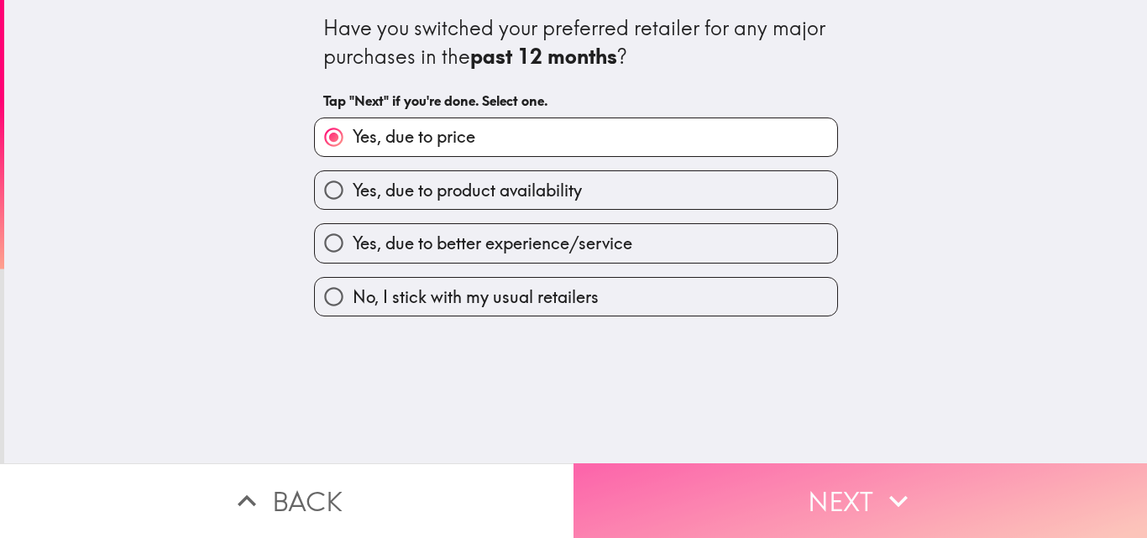
click at [650, 480] on button "Next" at bounding box center [861, 501] width 574 height 75
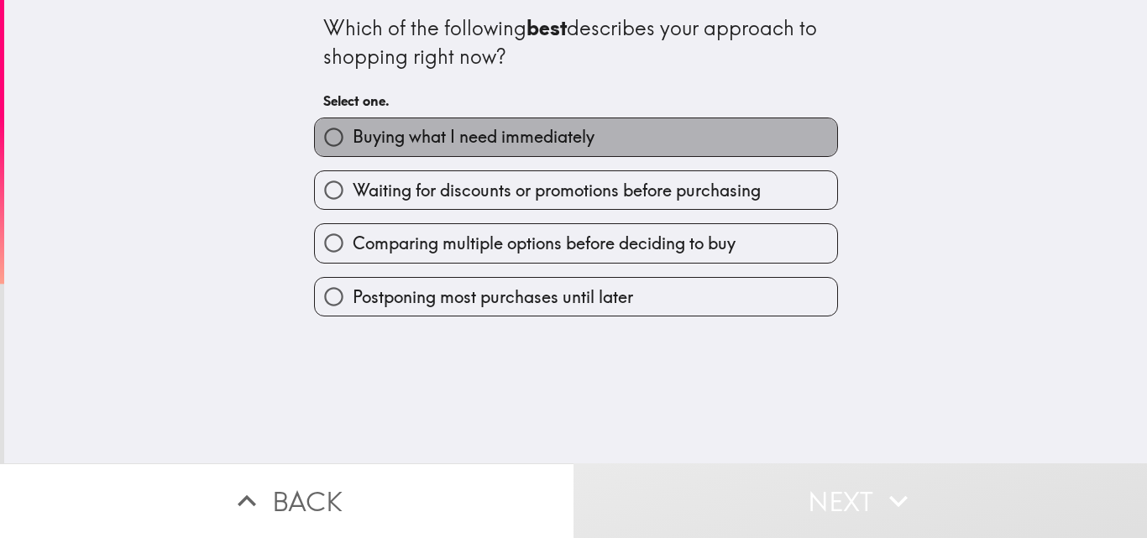
click at [467, 140] on span "Buying what I need immediately" at bounding box center [474, 137] width 242 height 24
click at [353, 140] on input "Buying what I need immediately" at bounding box center [334, 137] width 38 height 38
radio input "true"
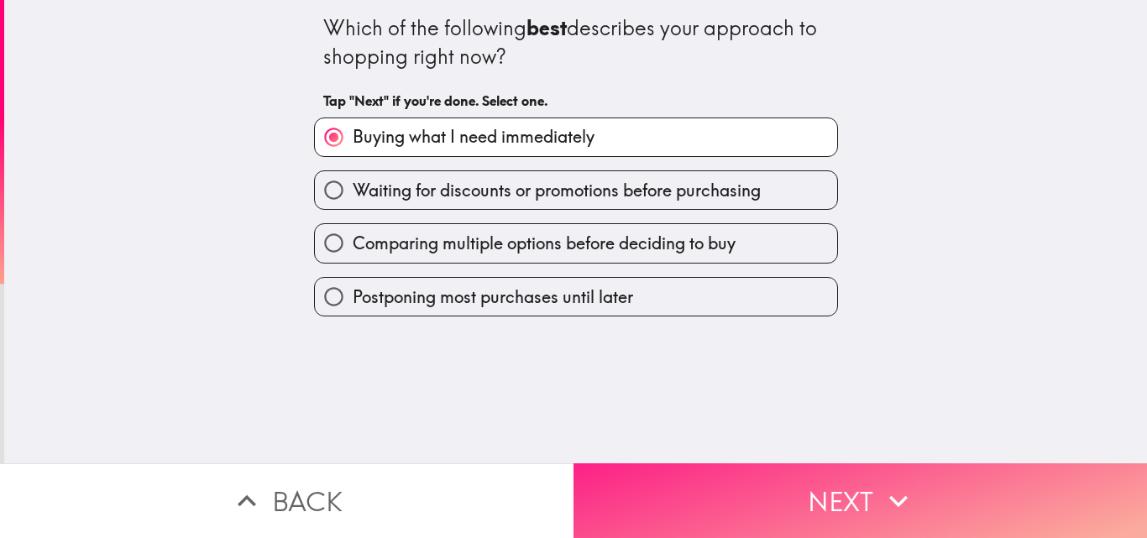
click at [780, 466] on button "Next" at bounding box center [861, 501] width 574 height 75
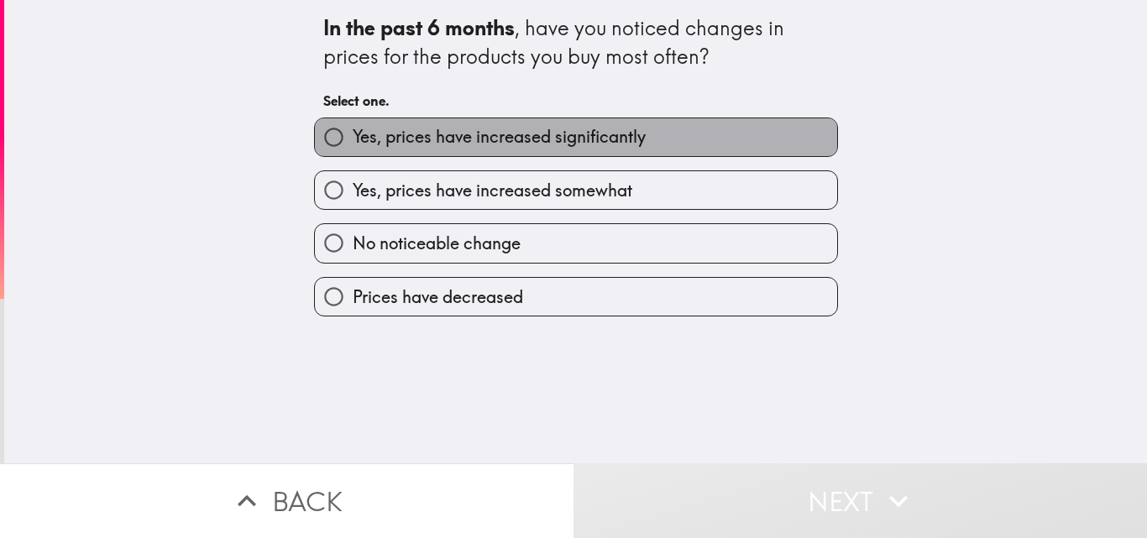
click at [519, 137] on span "Yes, prices have increased significantly" at bounding box center [499, 137] width 293 height 24
click at [353, 137] on input "Yes, prices have increased significantly" at bounding box center [334, 137] width 38 height 38
radio input "true"
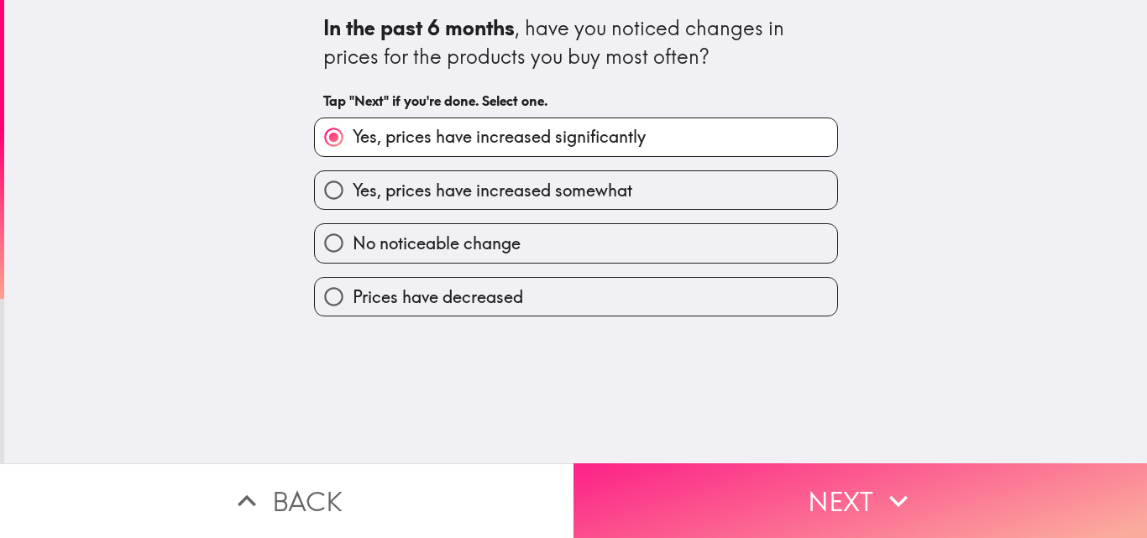
click at [749, 488] on button "Next" at bounding box center [861, 501] width 574 height 75
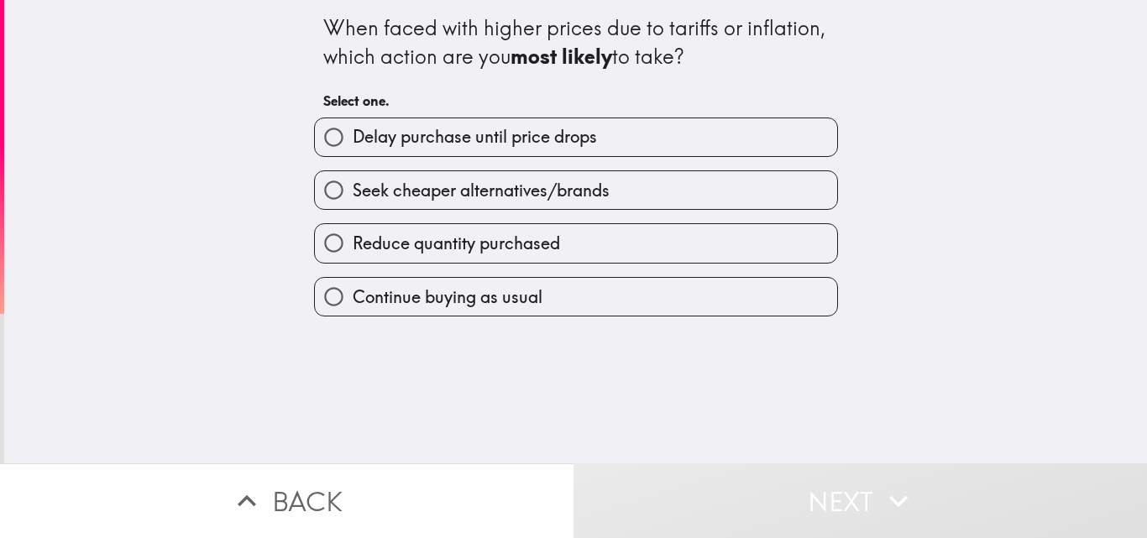
click at [508, 137] on span "Delay purchase until price drops" at bounding box center [475, 137] width 244 height 24
click at [353, 137] on input "Delay purchase until price drops" at bounding box center [334, 137] width 38 height 38
radio input "true"
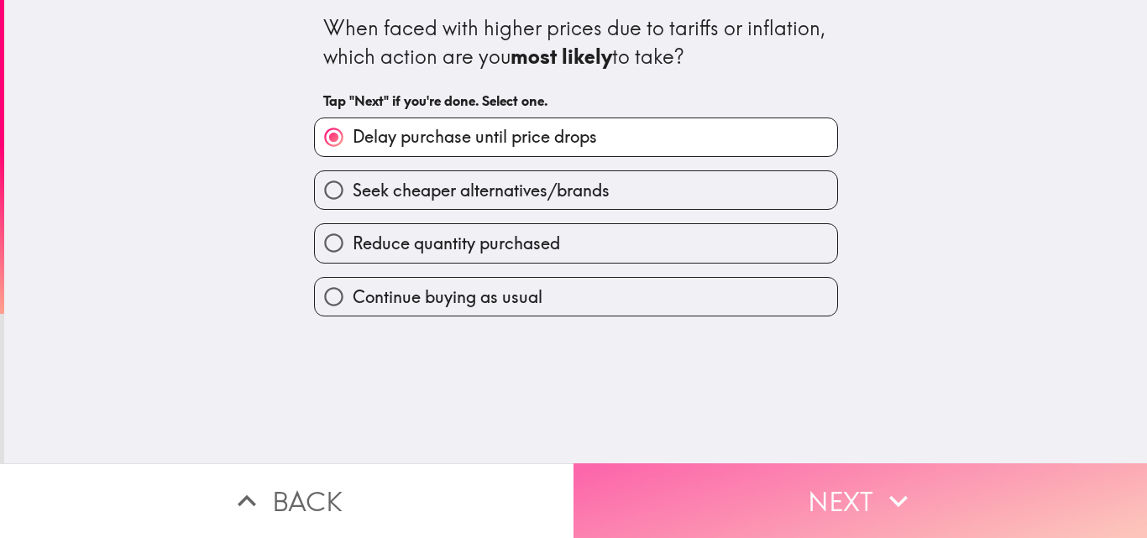
click at [698, 469] on button "Next" at bounding box center [861, 501] width 574 height 75
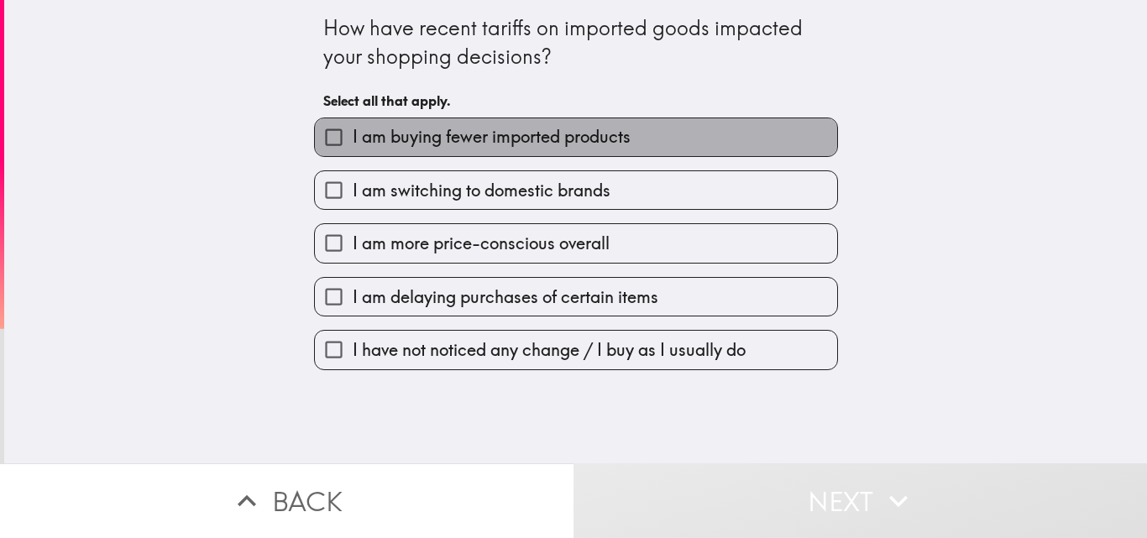
click at [480, 127] on span "I am buying fewer imported products" at bounding box center [492, 137] width 278 height 24
click at [353, 127] on input "I am buying fewer imported products" at bounding box center [334, 137] width 38 height 38
checkbox input "true"
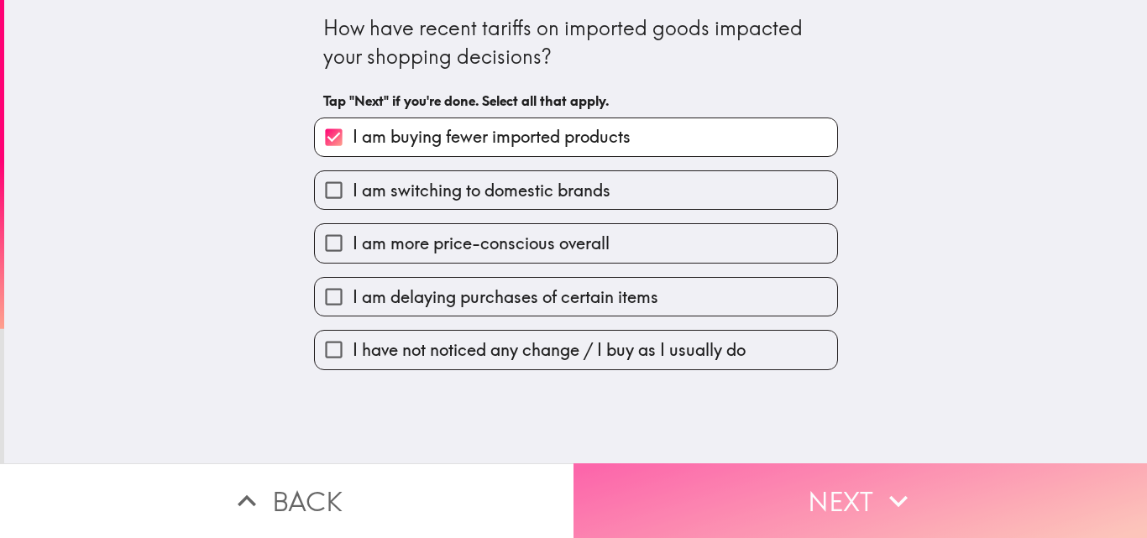
click at [671, 464] on button "Next" at bounding box center [861, 501] width 574 height 75
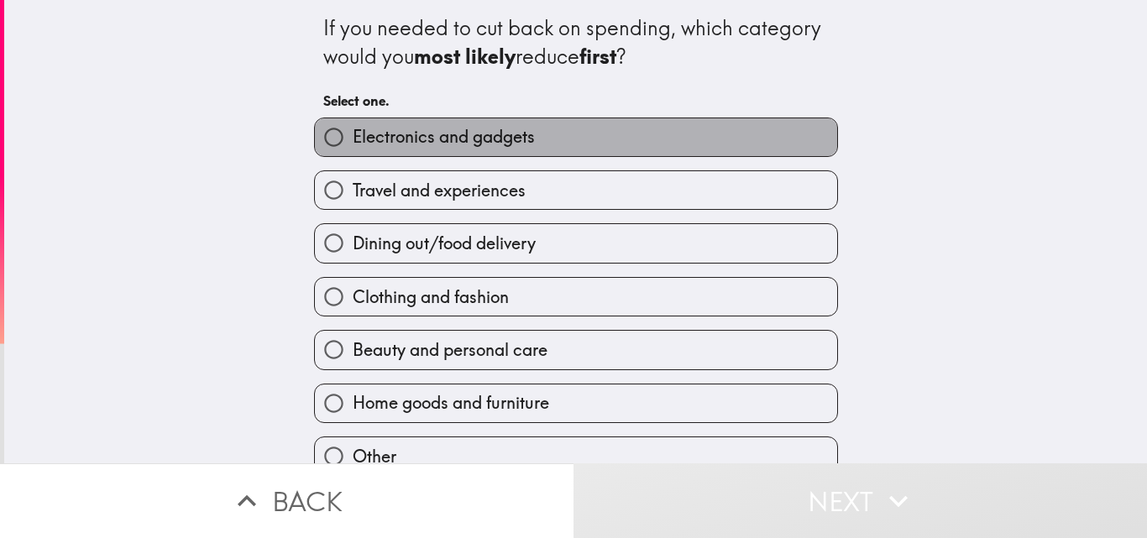
click at [488, 133] on span "Electronics and gadgets" at bounding box center [444, 137] width 182 height 24
click at [353, 133] on input "Electronics and gadgets" at bounding box center [334, 137] width 38 height 38
radio input "true"
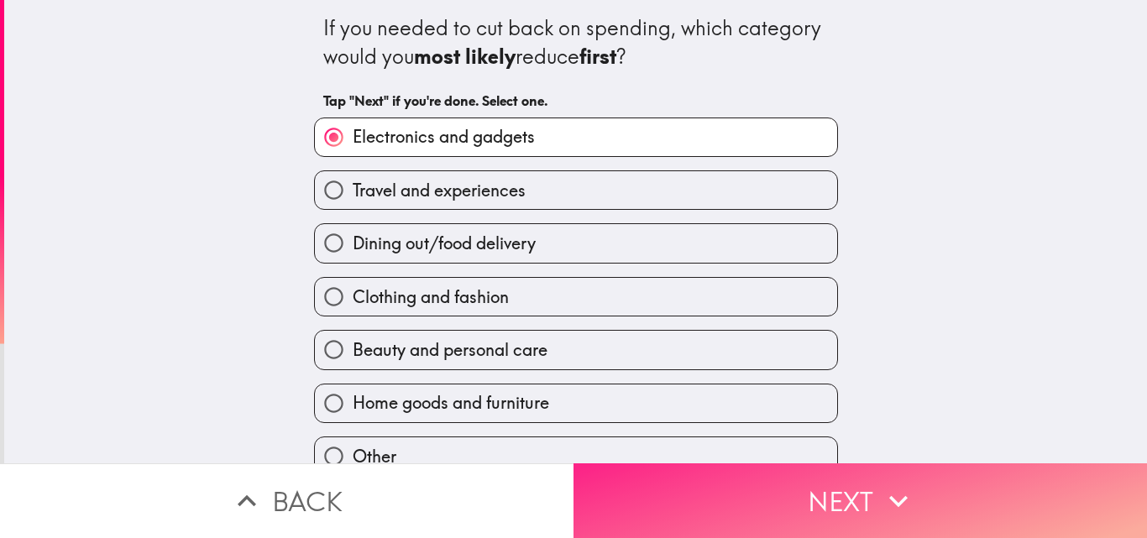
click at [679, 466] on button "Next" at bounding box center [861, 501] width 574 height 75
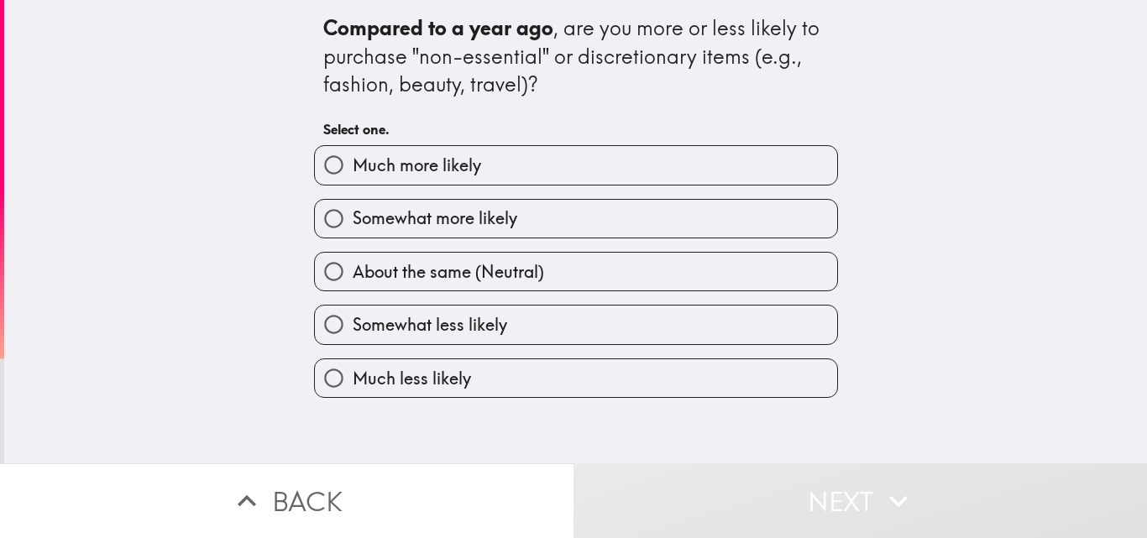
click at [353, 175] on span "Much more likely" at bounding box center [417, 166] width 128 height 24
click at [344, 175] on input "Much more likely" at bounding box center [334, 165] width 38 height 38
radio input "true"
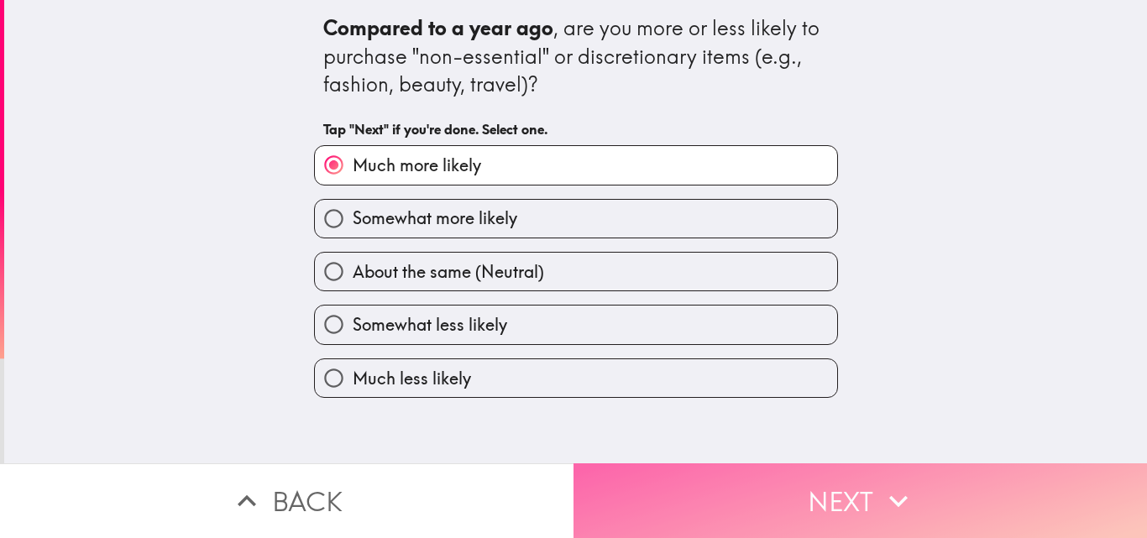
click at [608, 477] on button "Next" at bounding box center [861, 501] width 574 height 75
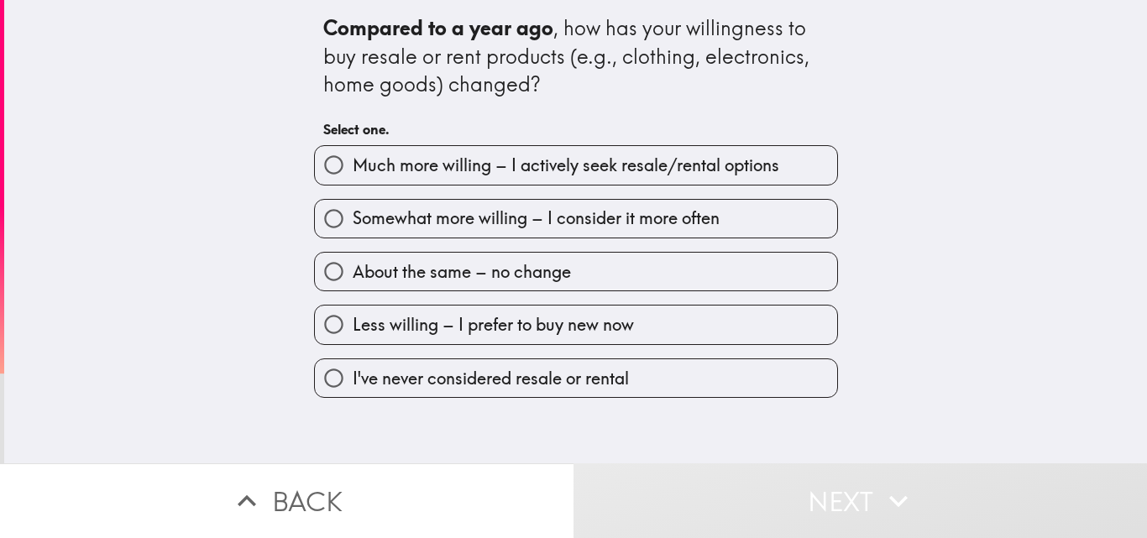
click at [370, 165] on span "Much more willing – I actively seek resale/rental options" at bounding box center [566, 166] width 427 height 24
click at [353, 165] on input "Much more willing – I actively seek resale/rental options" at bounding box center [334, 165] width 38 height 38
radio input "true"
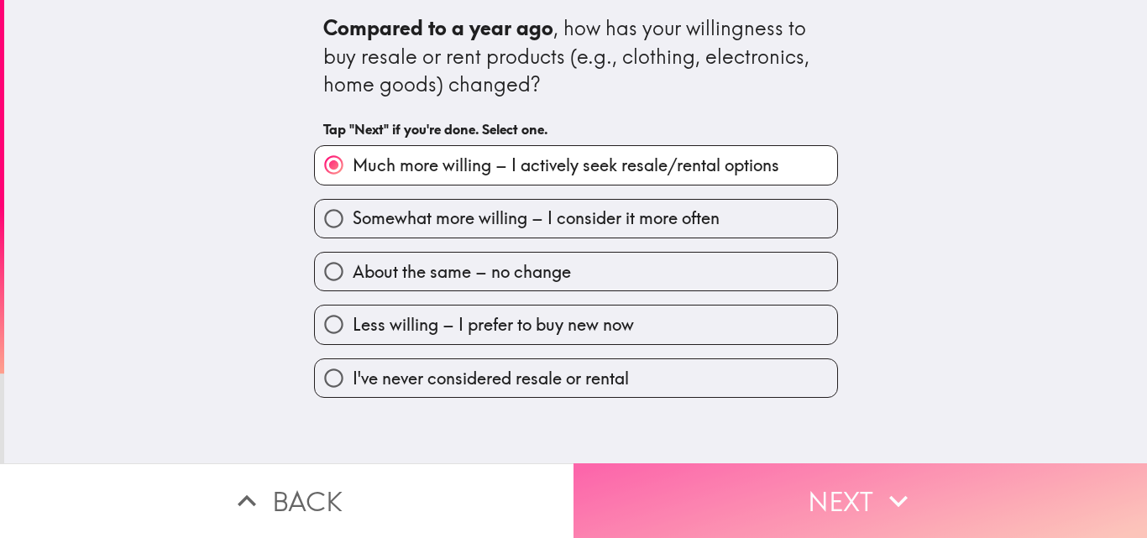
click at [682, 485] on button "Next" at bounding box center [861, 501] width 574 height 75
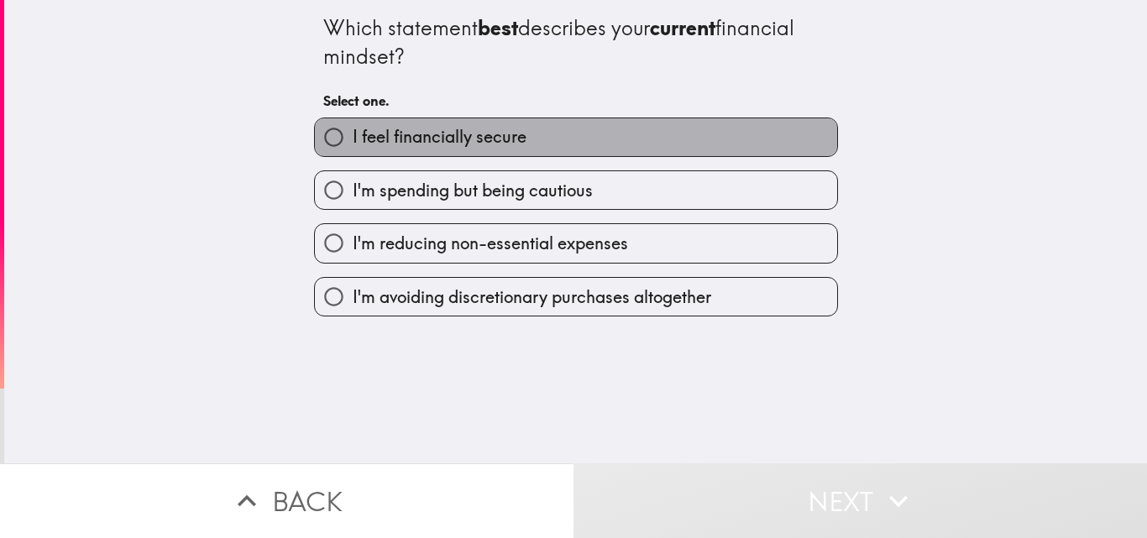
click at [405, 132] on span "I feel financially secure" at bounding box center [440, 137] width 174 height 24
click at [353, 132] on input "I feel financially secure" at bounding box center [334, 137] width 38 height 38
radio input "true"
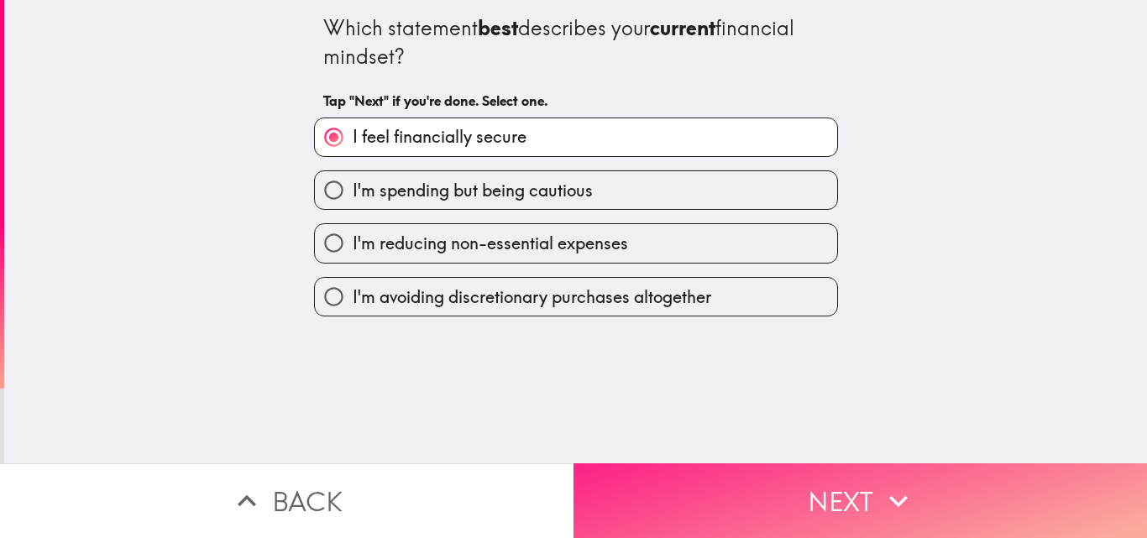
click at [709, 477] on button "Next" at bounding box center [861, 501] width 574 height 75
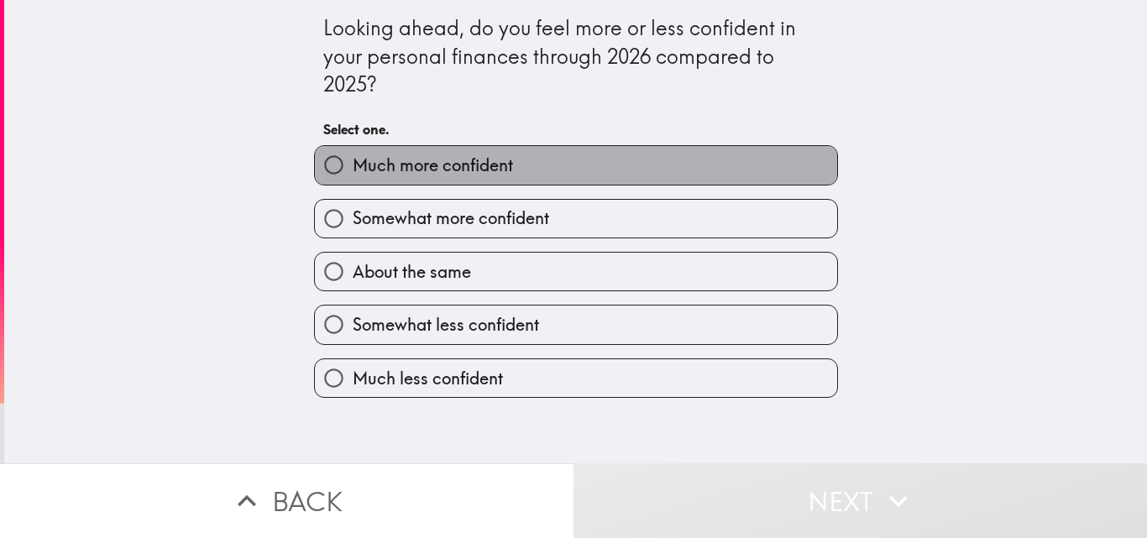
click at [473, 156] on span "Much more confident" at bounding box center [433, 166] width 160 height 24
click at [353, 156] on input "Much more confident" at bounding box center [334, 165] width 38 height 38
radio input "true"
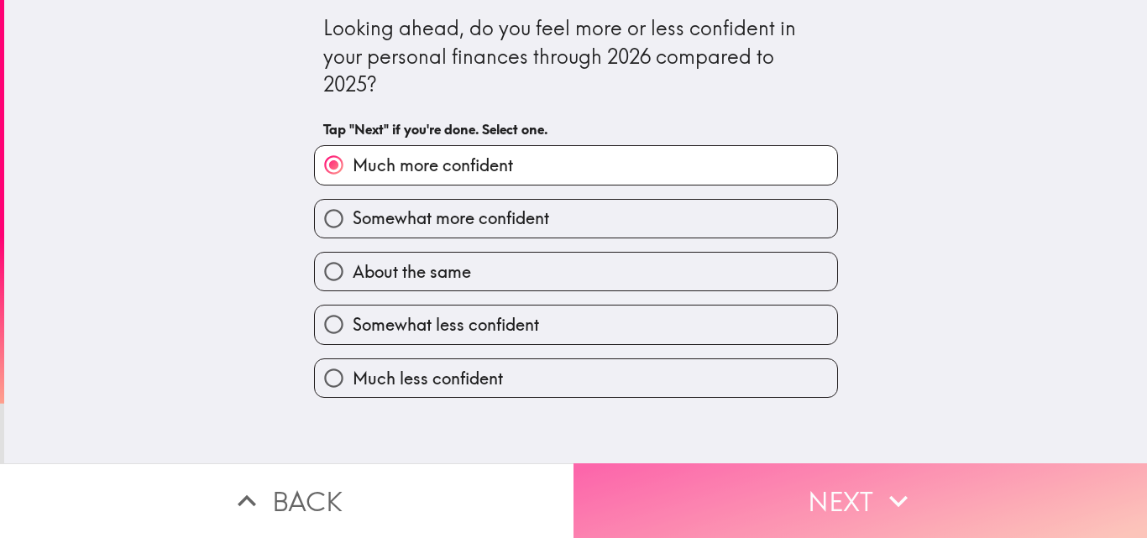
click at [716, 474] on button "Next" at bounding box center [861, 501] width 574 height 75
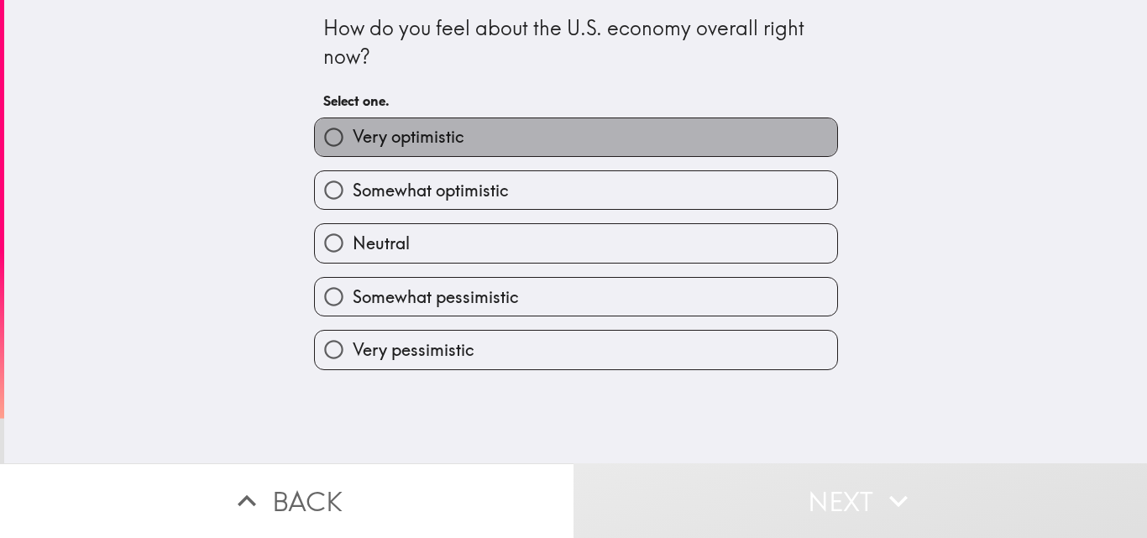
click at [454, 143] on label "Very optimistic" at bounding box center [576, 137] width 522 height 38
click at [353, 143] on input "Very optimistic" at bounding box center [334, 137] width 38 height 38
radio input "true"
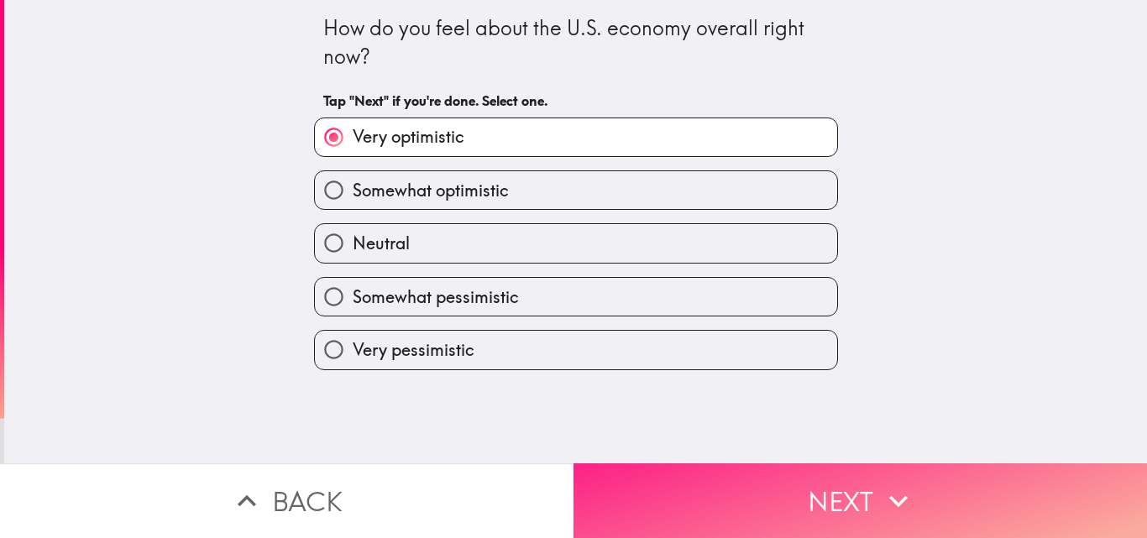
click at [694, 464] on button "Next" at bounding box center [861, 501] width 574 height 75
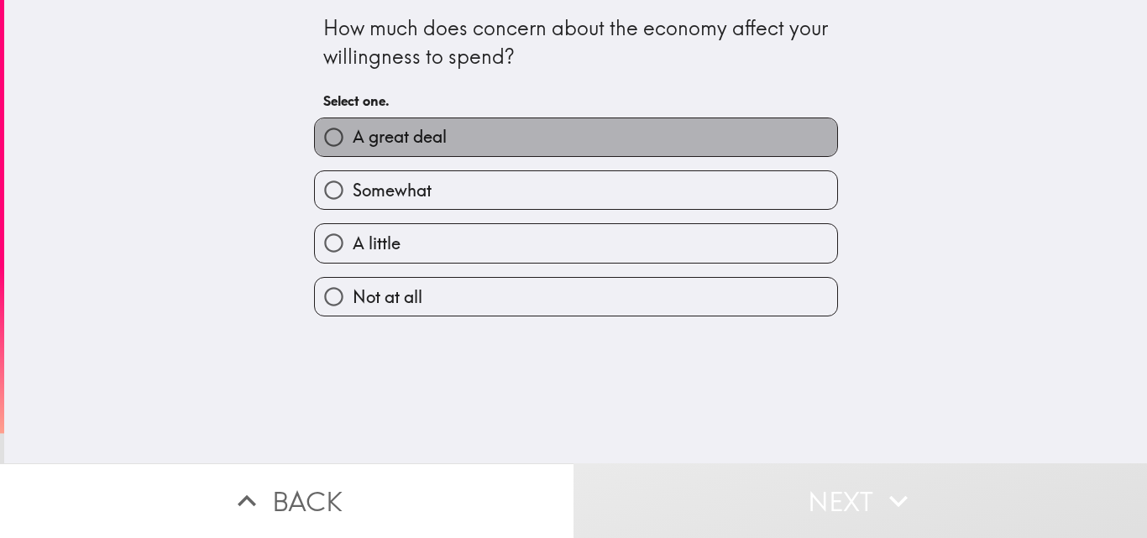
click at [446, 140] on label "A great deal" at bounding box center [576, 137] width 522 height 38
click at [353, 140] on input "A great deal" at bounding box center [334, 137] width 38 height 38
radio input "true"
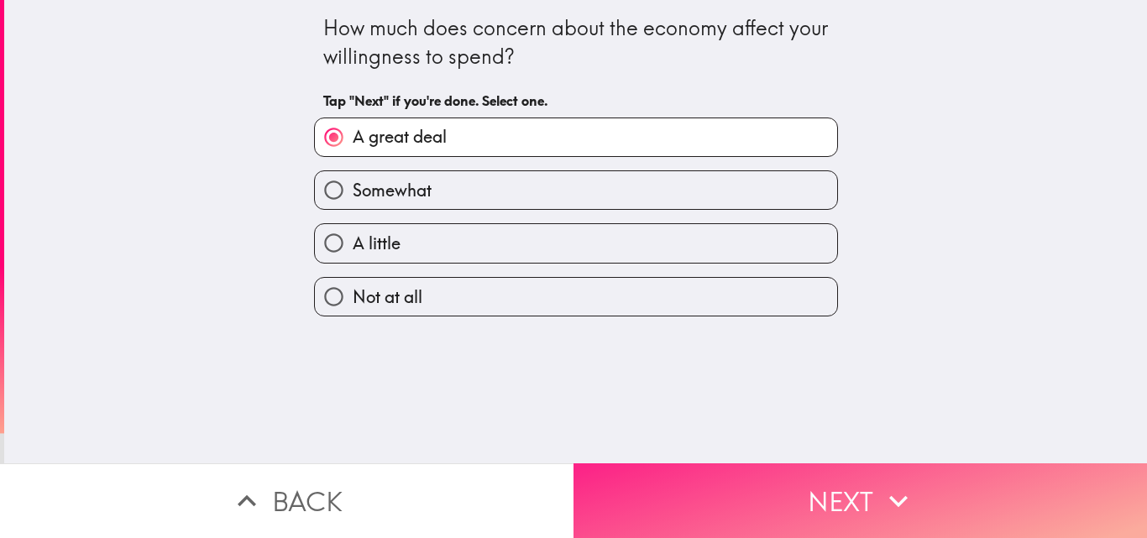
click at [674, 464] on button "Next" at bounding box center [861, 501] width 574 height 75
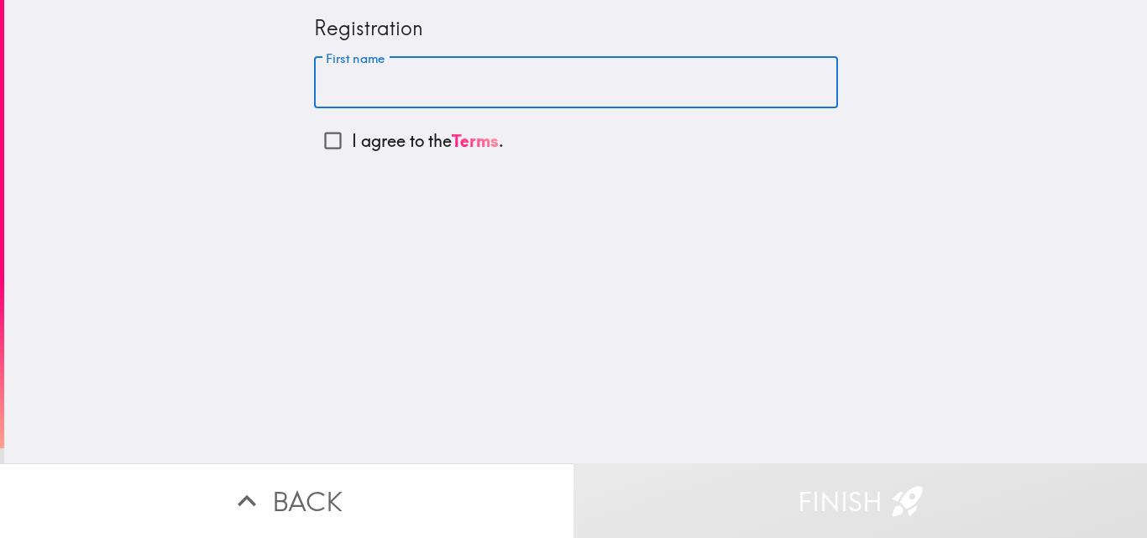
click at [334, 80] on input "First name" at bounding box center [576, 83] width 524 height 52
click at [709, 64] on input "First name" at bounding box center [576, 83] width 524 height 52
paste input "[PERSON_NAME]"
type input "[PERSON_NAME]"
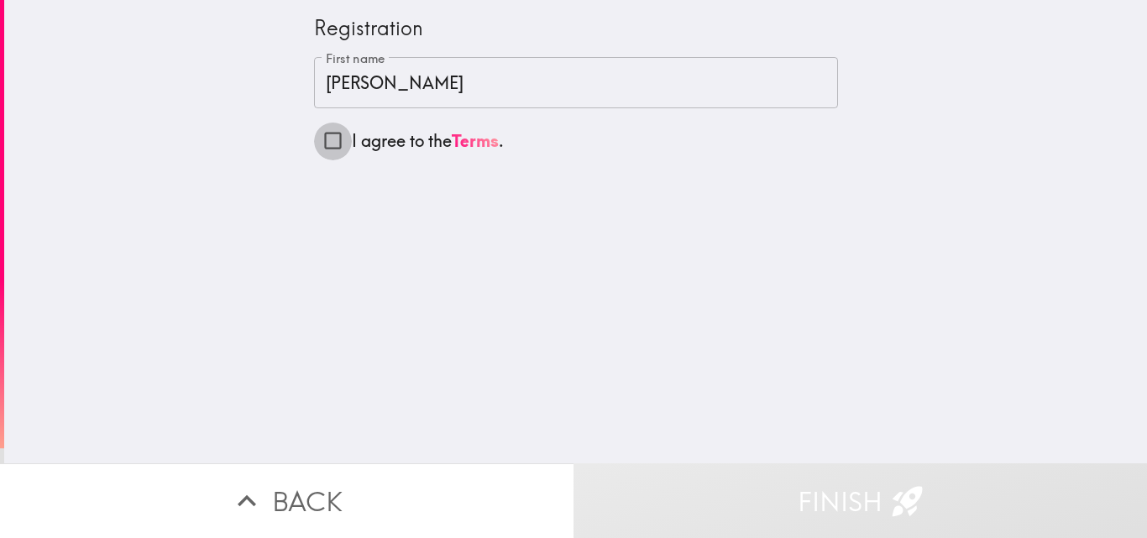
click at [320, 141] on input "I agree to the Terms ." at bounding box center [333, 141] width 38 height 38
checkbox input "true"
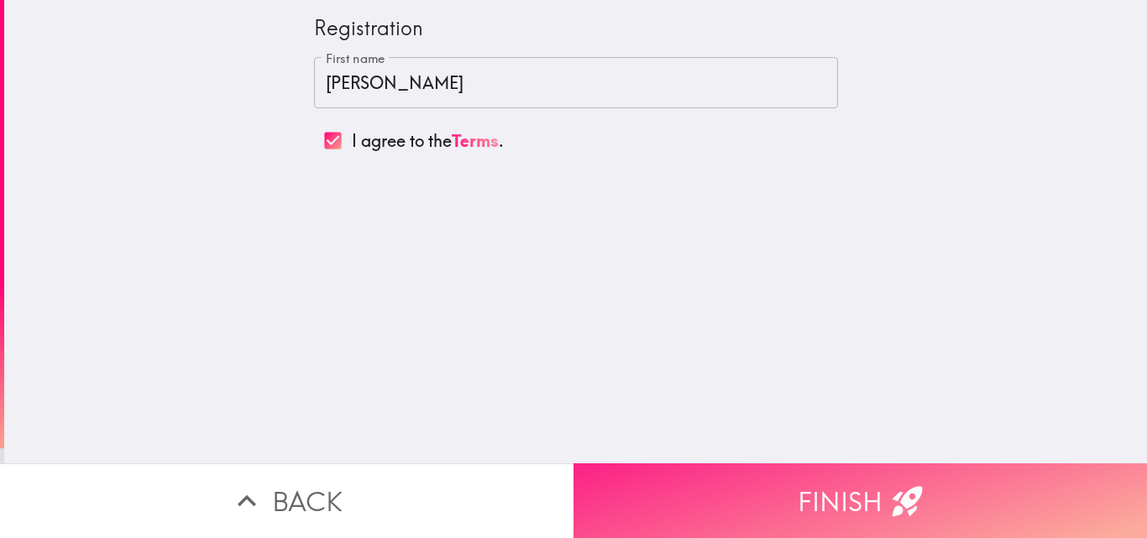
click at [675, 469] on button "Finish" at bounding box center [861, 501] width 574 height 75
